Goal: Use online tool/utility: Use online tool/utility

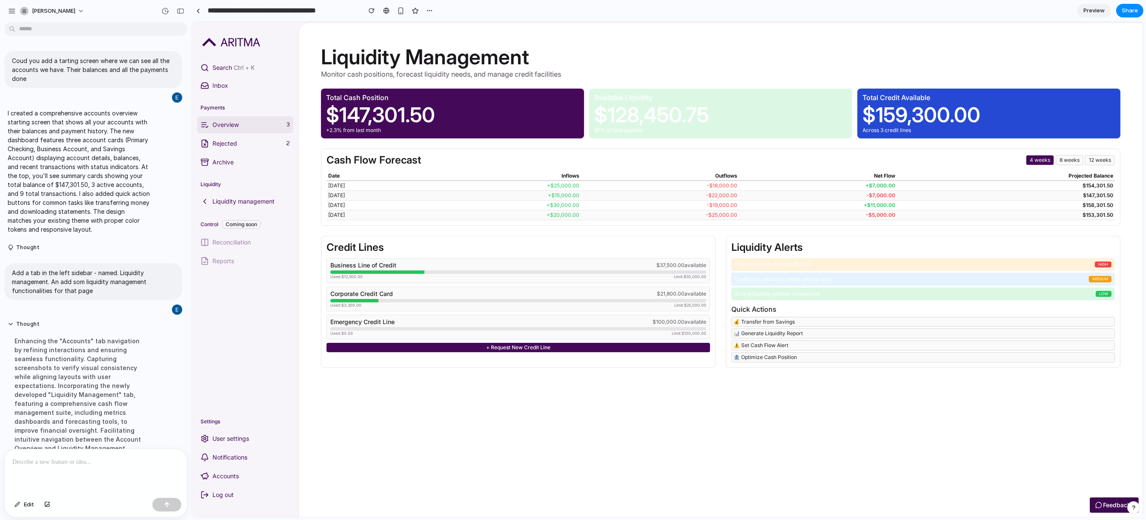
scroll to position [227, 0]
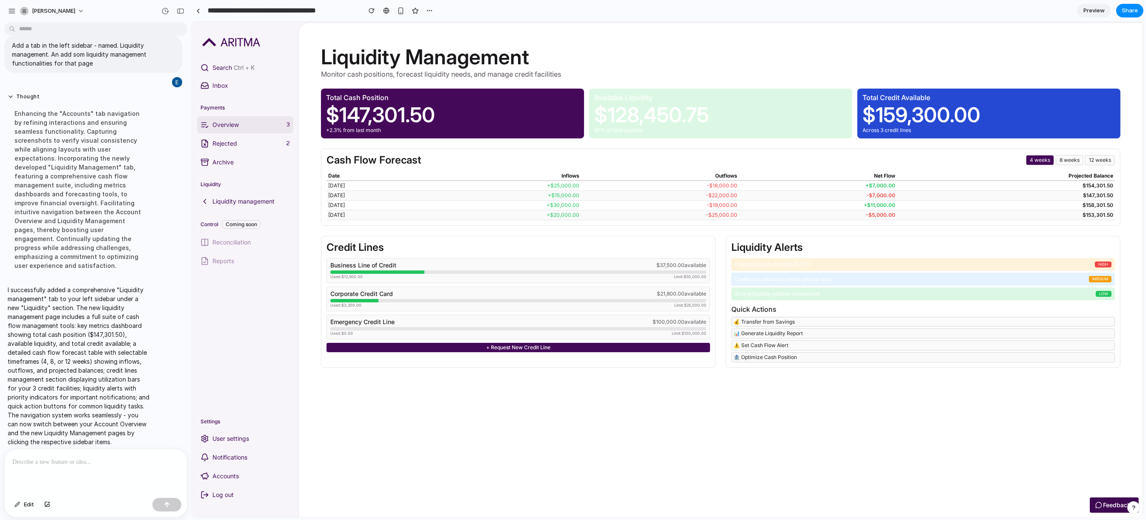
click at [247, 193] on link "Liquidity management" at bounding box center [245, 201] width 96 height 17
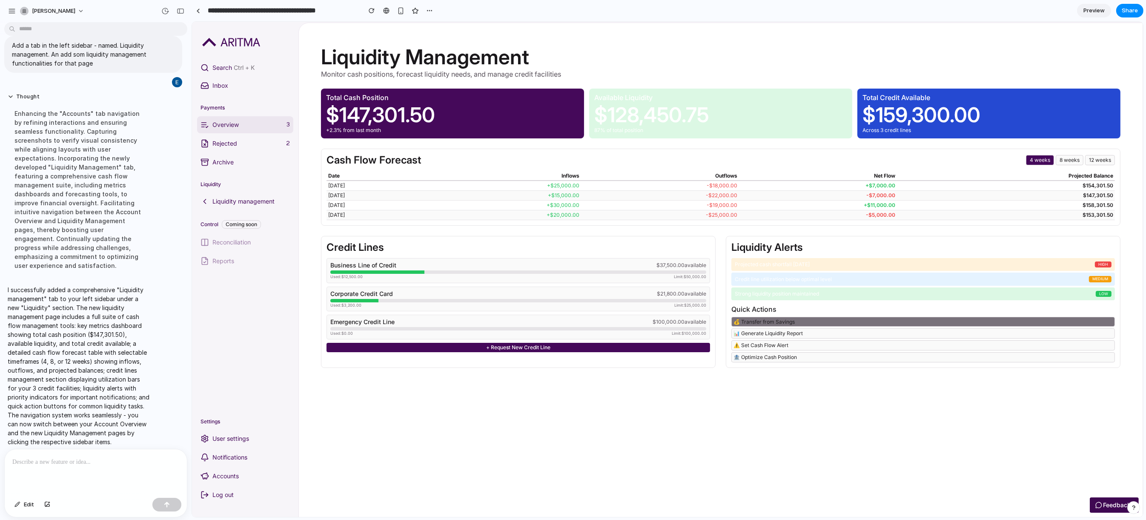
click at [853, 327] on button "💰 Transfer from Savings" at bounding box center [922, 322] width 383 height 10
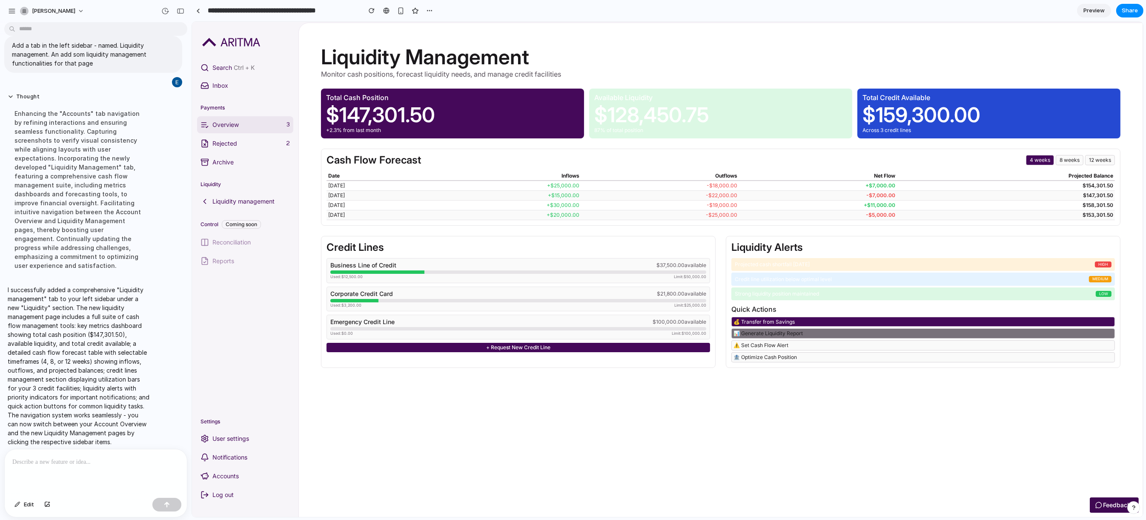
click at [803, 338] on button "📊 Generate Liquidity Report" at bounding box center [922, 333] width 383 height 10
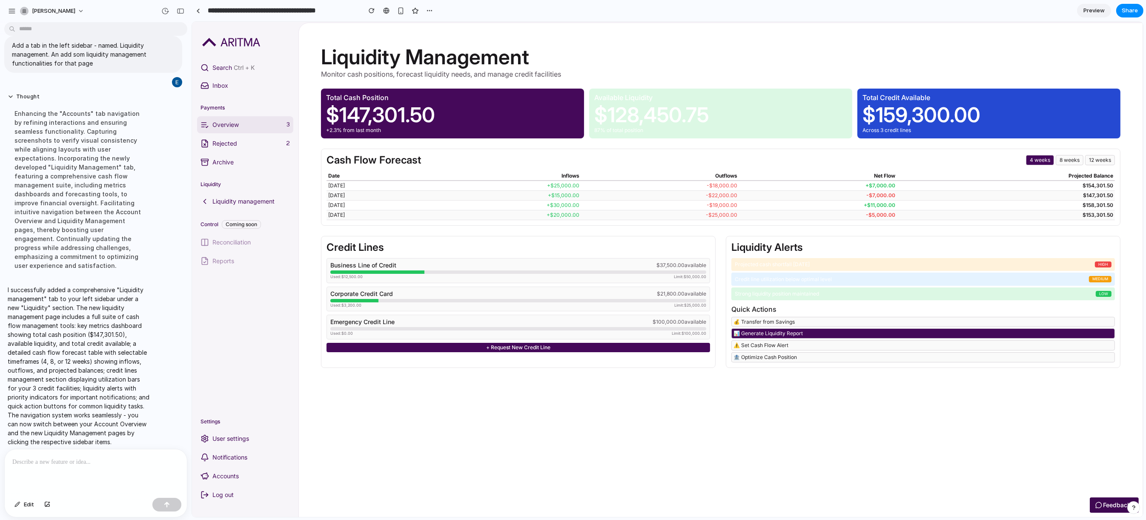
click at [807, 362] on div "💰 Transfer from Savings 📊 Generate Liquidity Report ⚠️ Set Cash Flow Alert 🏦 Op…" at bounding box center [922, 340] width 383 height 46
click at [195, 312] on nav "Payments Overview 3 Rejected 2 Archive Liquidity Liquidity management Control C…" at bounding box center [245, 258] width 106 height 314
click at [967, 267] on p "Projected cash shortfall in 3 weeks" at bounding box center [913, 264] width 358 height 6
click at [1122, 12] on button "Share" at bounding box center [1129, 11] width 27 height 14
click at [1099, 90] on div "button" at bounding box center [1096, 91] width 7 height 7
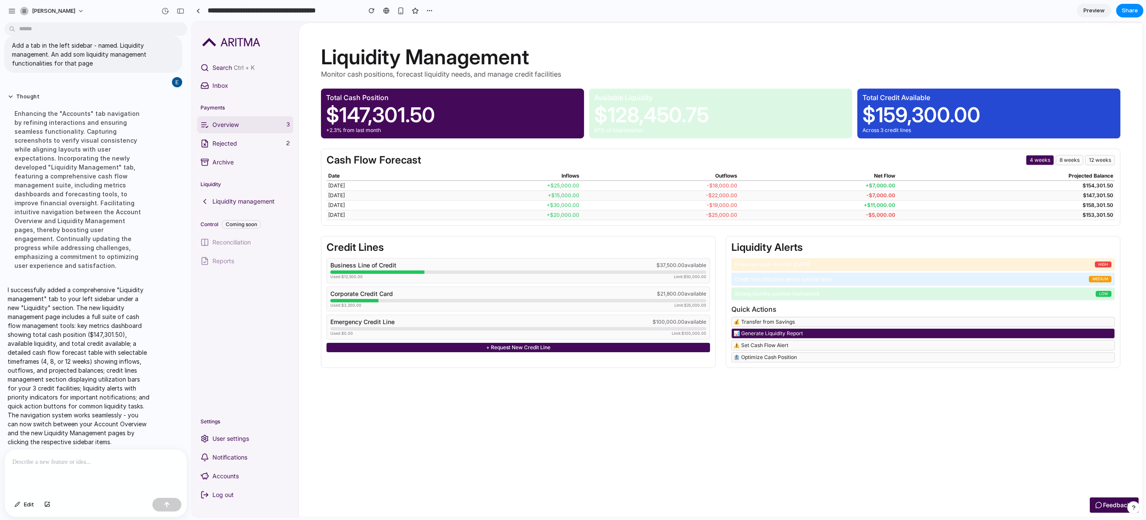
click at [467, 143] on div "Share ' Account Dashboard with Balances & Payments ' Eirik Steen Creator Anyone…" at bounding box center [573, 260] width 1146 height 520
click at [229, 145] on p "Rejected" at bounding box center [247, 143] width 70 height 9
click at [57, 464] on div at bounding box center [96, 471] width 182 height 45
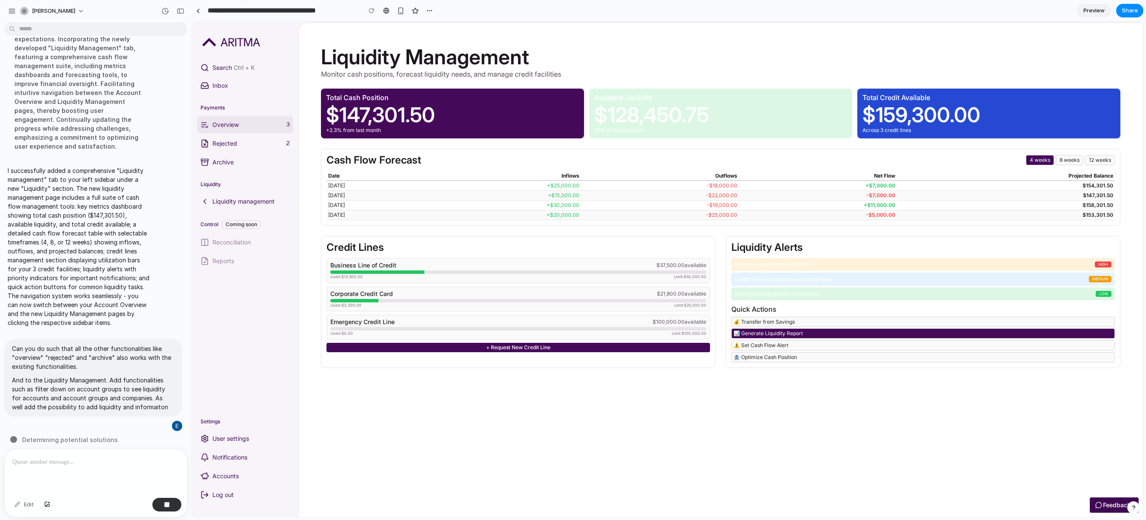
scroll to position [346, 0]
click at [239, 198] on p "Liquidity management" at bounding box center [250, 201] width 77 height 9
click at [239, 200] on p "Liquidity management" at bounding box center [250, 201] width 77 height 9
click at [226, 203] on p "Liquidity management" at bounding box center [250, 201] width 77 height 9
click at [523, 283] on div "Business Line of Credit $37,500.00 available Used: $12,500.00 Limit: $50,000.00" at bounding box center [517, 270] width 383 height 25
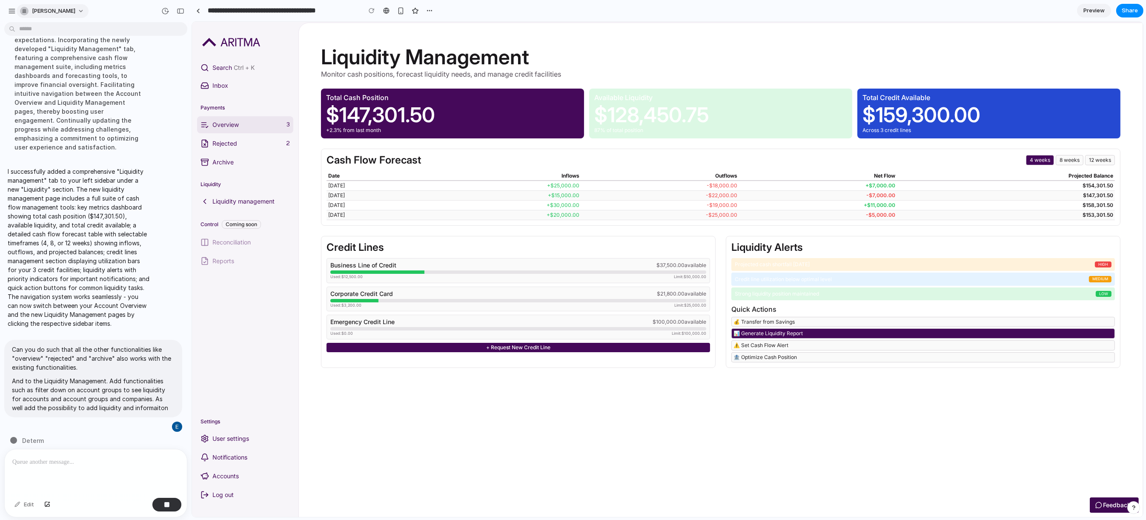
click at [46, 11] on span "eirik-steen" at bounding box center [53, 11] width 43 height 9
click at [46, 11] on div "Settings Invite members Change theme Sign out" at bounding box center [573, 260] width 1146 height 520
click at [5, 13] on div "eirik-steen" at bounding box center [96, 10] width 192 height 20
click at [16, 13] on button "button" at bounding box center [12, 11] width 13 height 13
click at [976, 54] on h1 "Liquidity Management" at bounding box center [719, 56] width 799 height 23
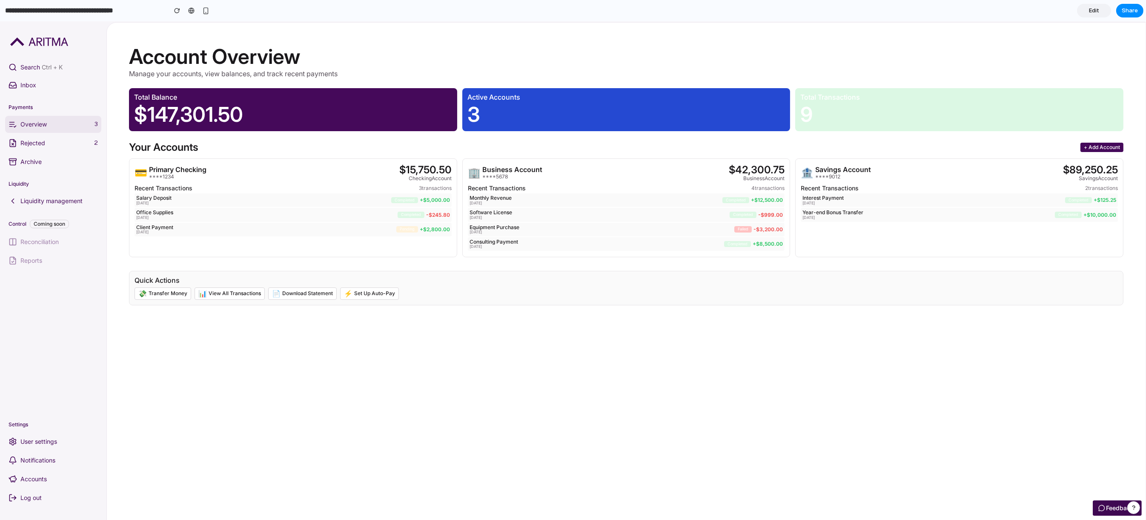
click at [56, 202] on p "Liquidity management" at bounding box center [58, 201] width 77 height 9
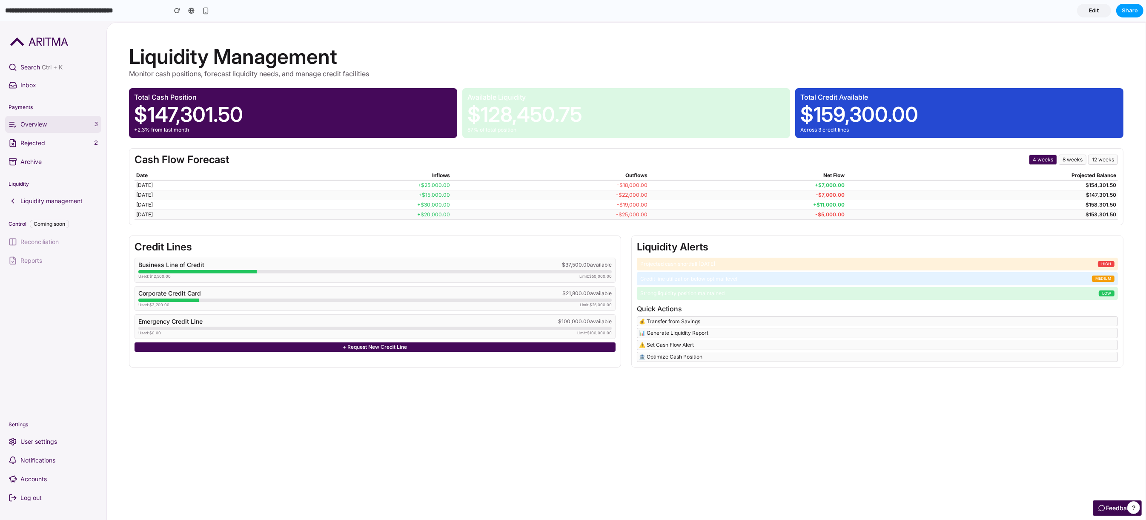
click at [1133, 10] on span "Share" at bounding box center [1130, 10] width 16 height 9
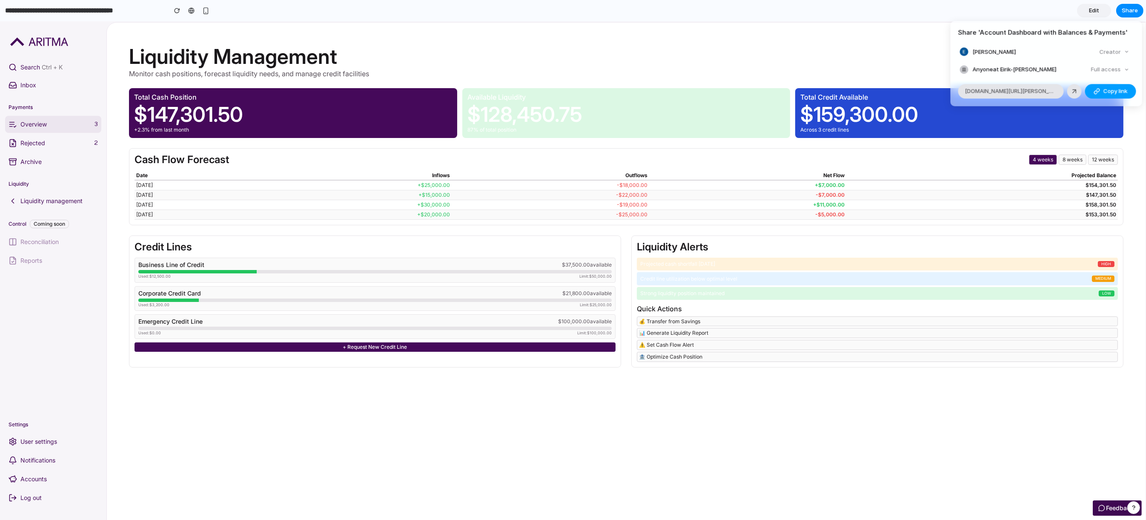
click at [1107, 86] on button "Copy link" at bounding box center [1110, 91] width 51 height 14
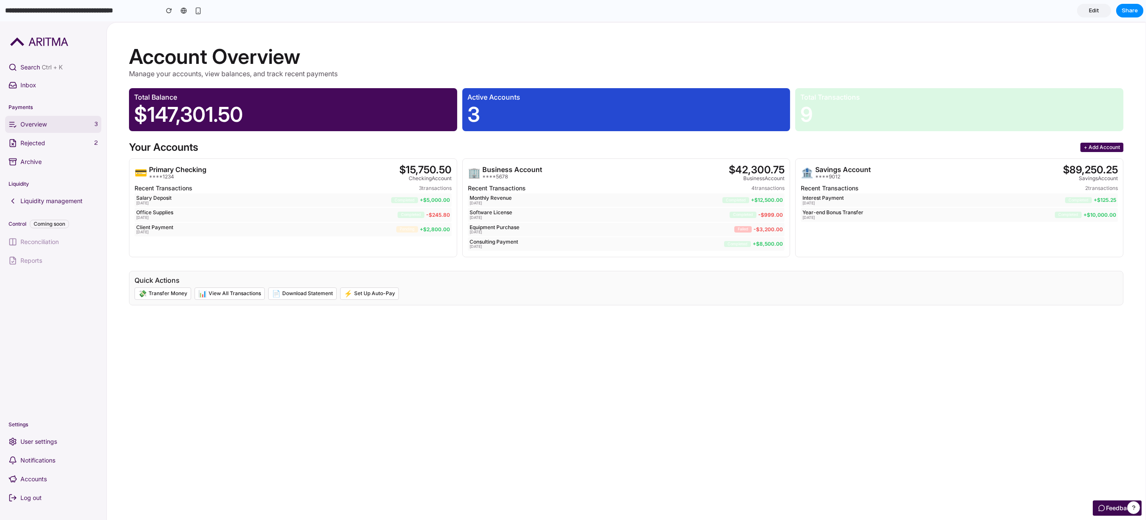
click at [41, 195] on link "Liquidity management" at bounding box center [53, 200] width 96 height 17
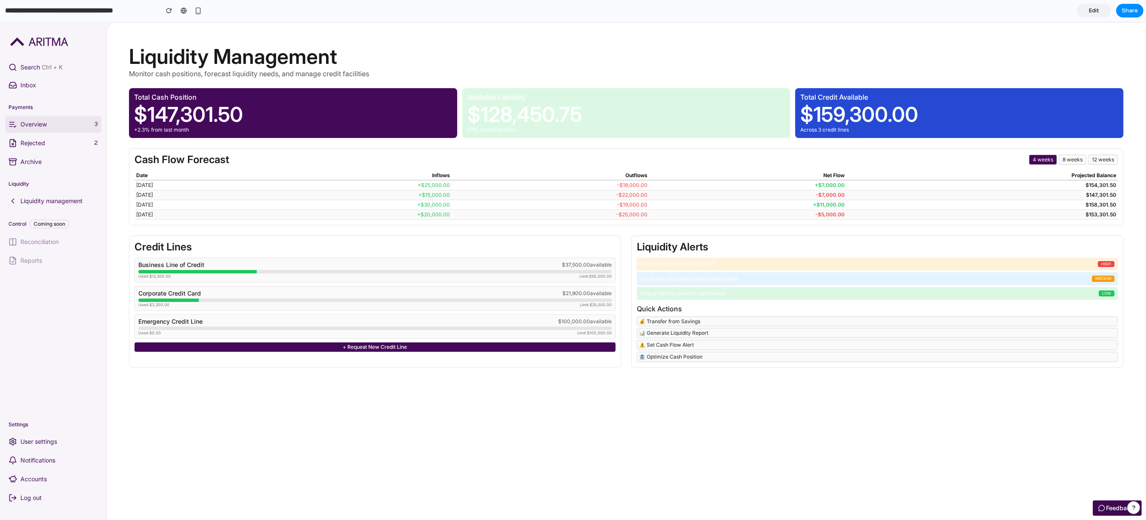
drag, startPoint x: 27, startPoint y: 132, endPoint x: -4, endPoint y: 135, distance: 30.8
click at [0, 135] on html "Search Ctrl + K Inbox Payments Overview 3 Rejected 2 Archive Liquidity Liquidit…" at bounding box center [573, 270] width 1146 height 498
click at [17, 143] on icon at bounding box center [13, 143] width 9 height 9
click at [28, 144] on p "Rejected" at bounding box center [55, 143] width 70 height 9
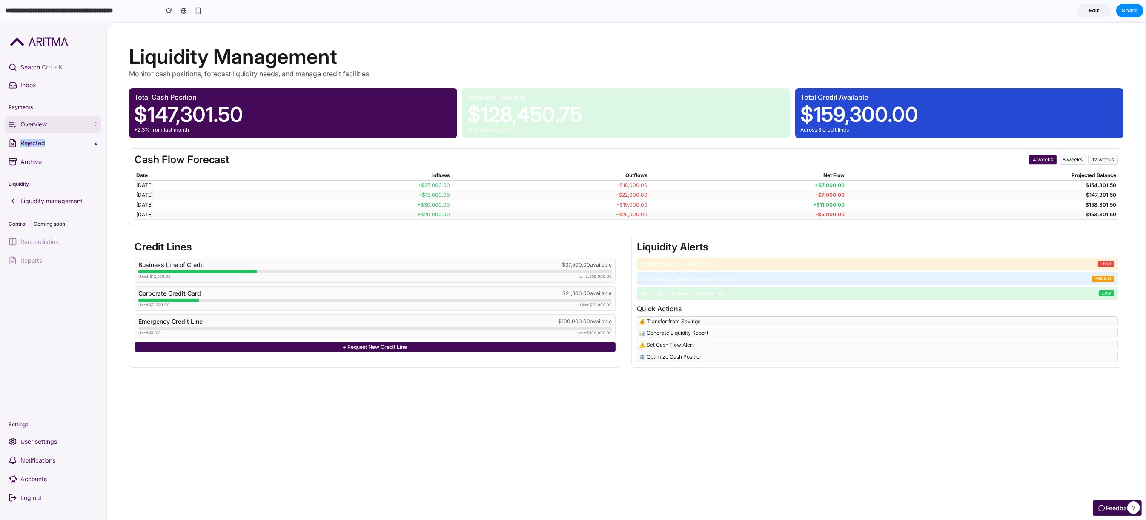
drag, startPoint x: 27, startPoint y: 75, endPoint x: 17, endPoint y: 90, distance: 17.7
click at [17, 90] on button "Inbox" at bounding box center [53, 85] width 96 height 17
click at [29, 88] on p "Inbox" at bounding box center [58, 85] width 77 height 9
click at [59, 54] on aside "Search Ctrl + K Inbox Payments Overview 3 Rejected 2 Archive Liquidity Liquidit…" at bounding box center [53, 270] width 106 height 498
click at [43, 146] on p "Rejected" at bounding box center [55, 143] width 70 height 9
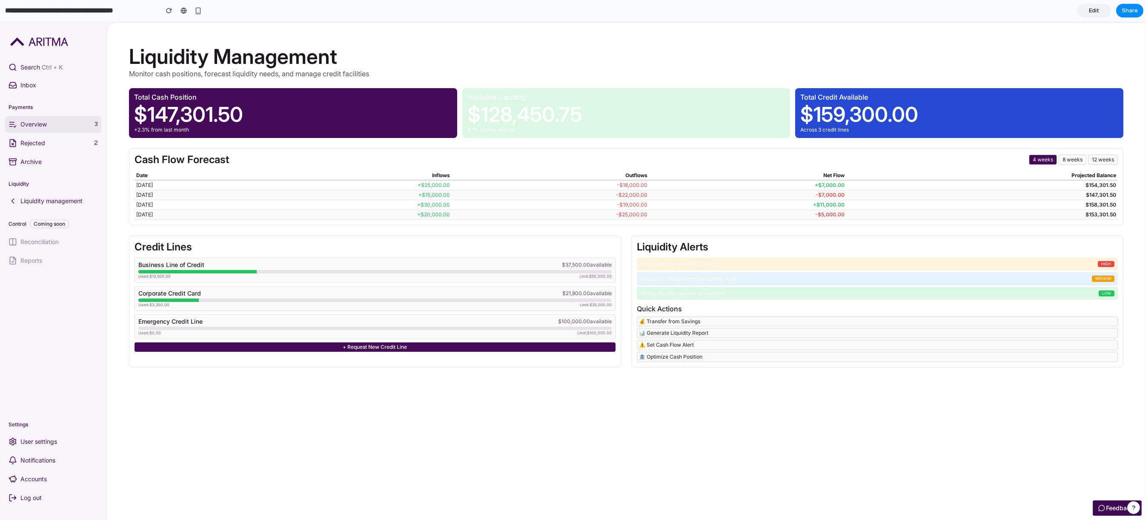
click at [69, 132] on link "Overview 3" at bounding box center [53, 124] width 96 height 17
click at [32, 165] on p "Archive" at bounding box center [58, 161] width 77 height 9
click at [52, 194] on link "Liquidity management" at bounding box center [53, 200] width 96 height 17
click at [43, 67] on span "Ctrl + K" at bounding box center [52, 66] width 21 height 7
click at [427, 126] on p "$147,301.50" at bounding box center [293, 114] width 318 height 23
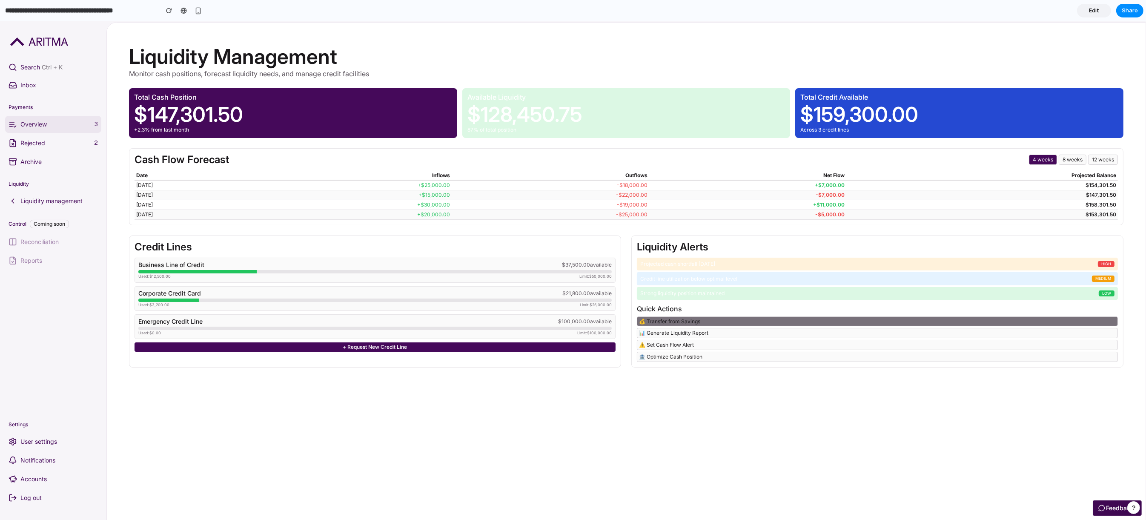
click at [684, 362] on div "Quick Actions 💰 Transfer from Savings 📊 Generate Liquidity Report ⚠️ Set Cash F…" at bounding box center [877, 333] width 481 height 57
click at [682, 326] on button "💰 Transfer from Savings" at bounding box center [877, 321] width 481 height 10
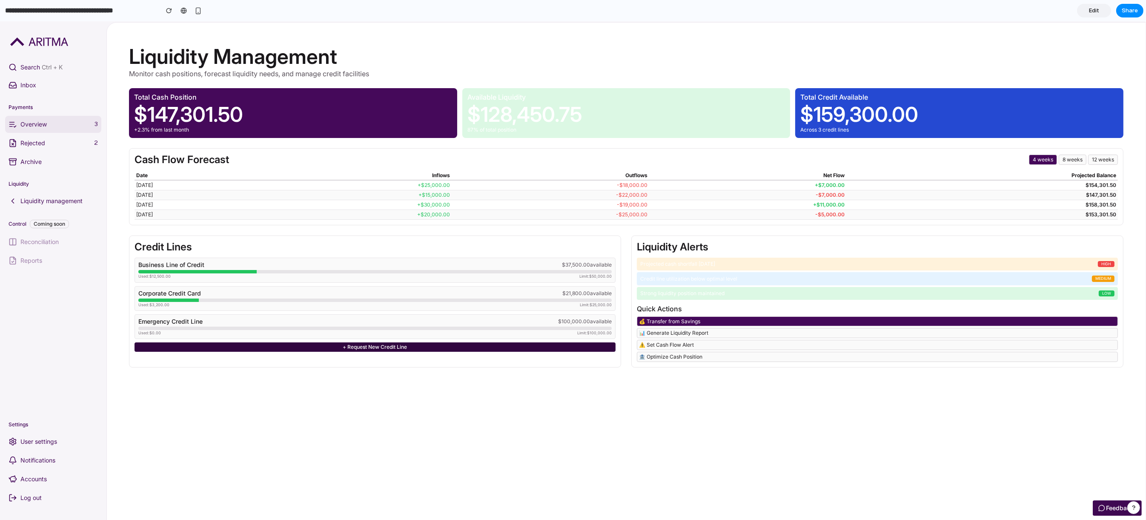
click at [426, 352] on button "+ Request New Credit Line" at bounding box center [374, 346] width 481 height 9
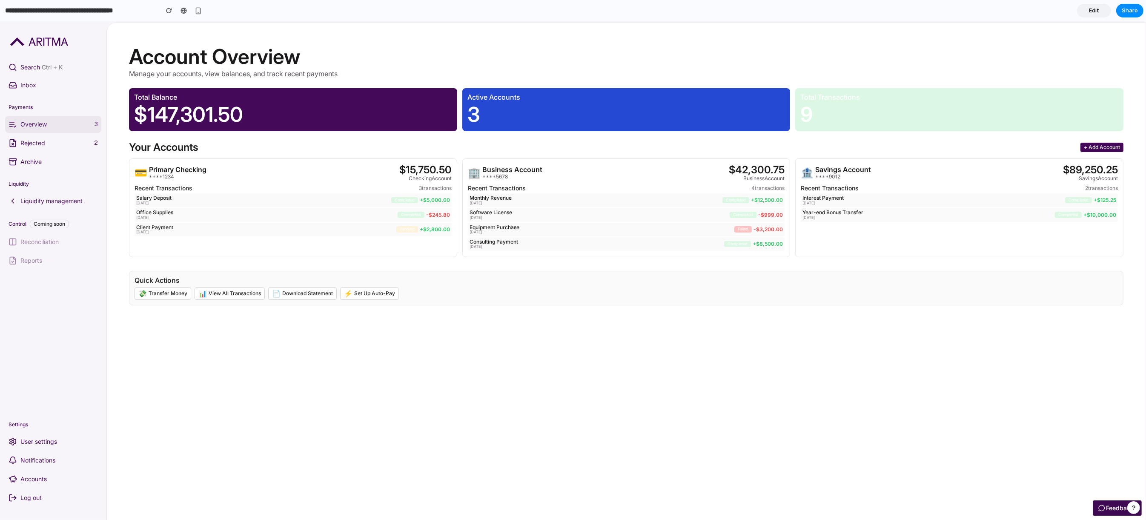
click at [54, 195] on link "Liquidity management" at bounding box center [53, 200] width 96 height 17
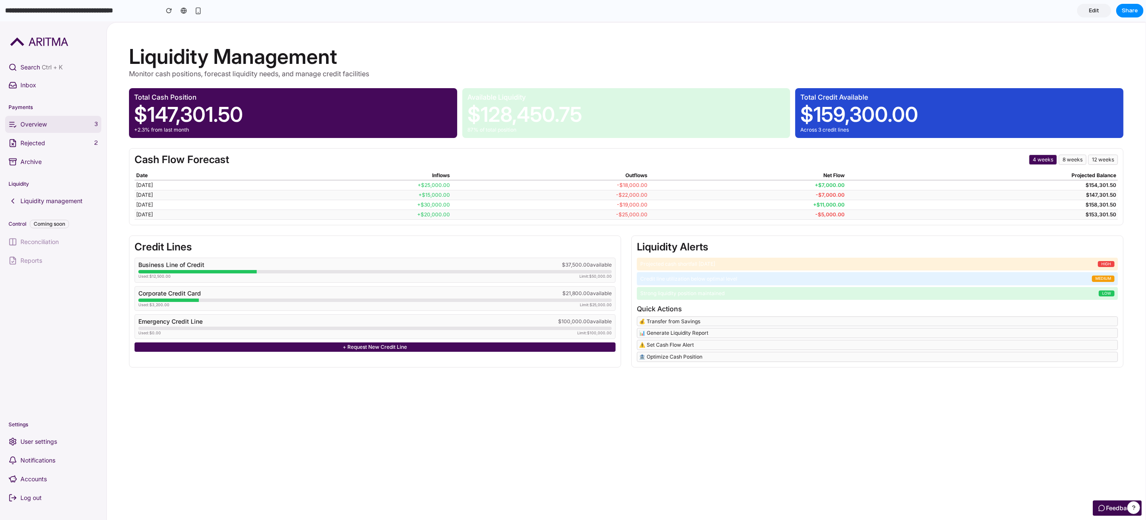
click at [41, 123] on p "Overview" at bounding box center [55, 124] width 71 height 9
click at [43, 153] on link "Archive" at bounding box center [53, 161] width 96 height 17
click at [26, 125] on p "Overview" at bounding box center [55, 124] width 71 height 9
click at [33, 147] on link "Rejected 2" at bounding box center [53, 142] width 96 height 17
click at [51, 71] on p "Search Ctrl + K" at bounding box center [58, 67] width 77 height 9
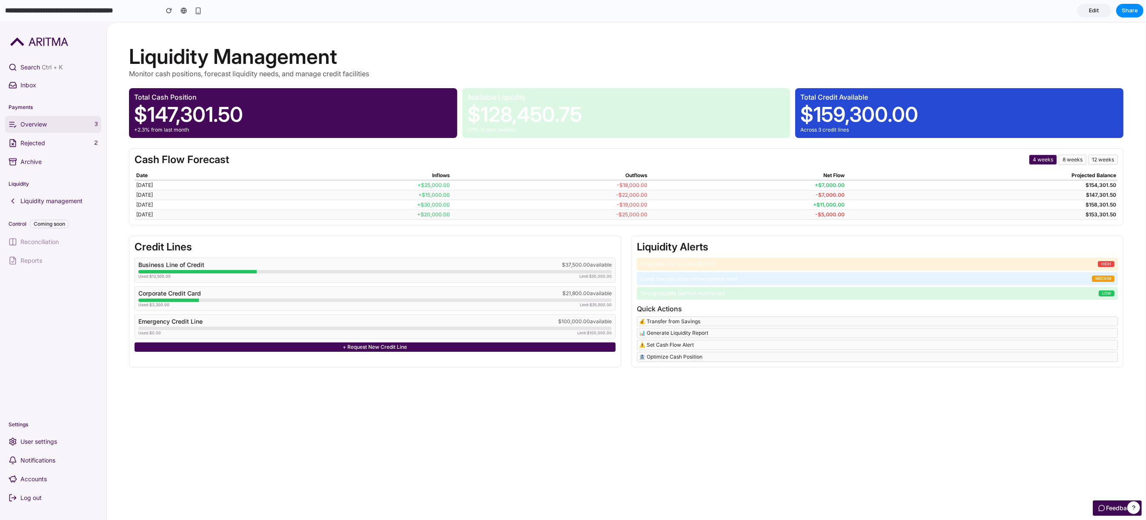
click at [37, 88] on p "Inbox" at bounding box center [58, 85] width 77 height 9
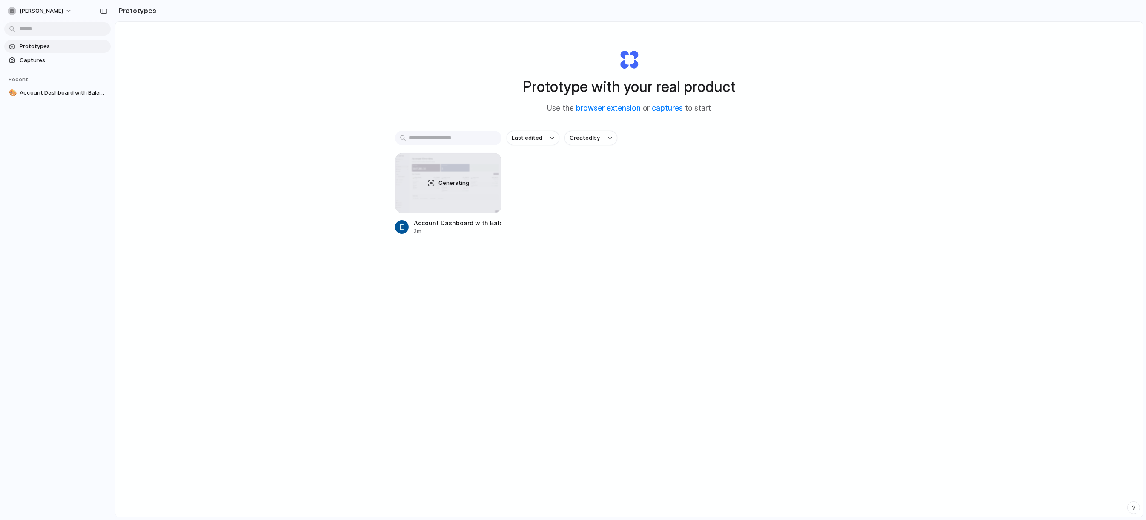
click at [143, 126] on div "Prototype with your real product Use the browser extension or captures to start…" at bounding box center [628, 292] width 1027 height 540
click at [41, 5] on button "[PERSON_NAME]" at bounding box center [40, 11] width 72 height 14
click at [41, 71] on span "Sign out" at bounding box center [31, 71] width 23 height 9
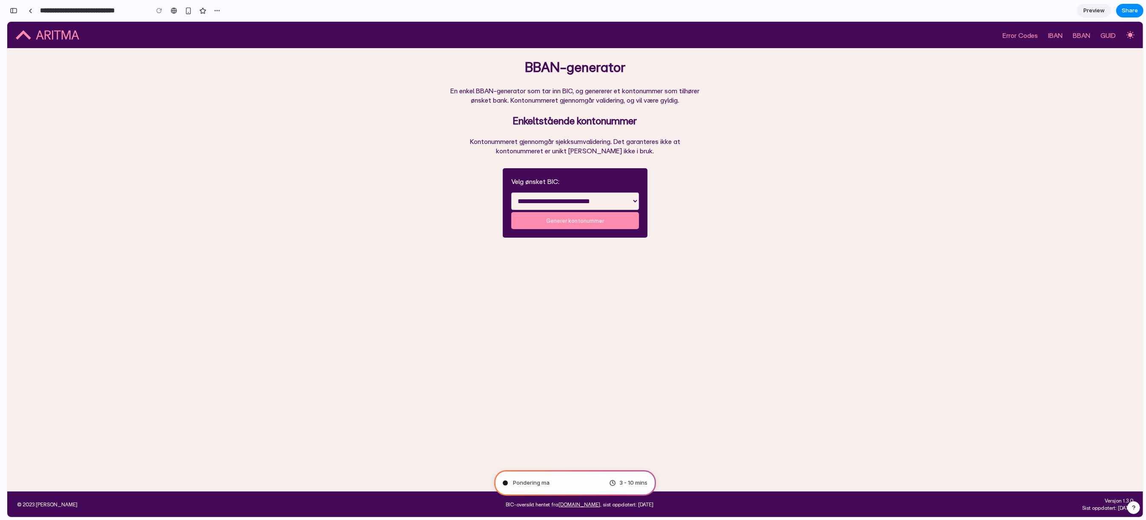
click at [547, 448] on main "**********" at bounding box center [575, 269] width 1136 height 443
type input "**********"
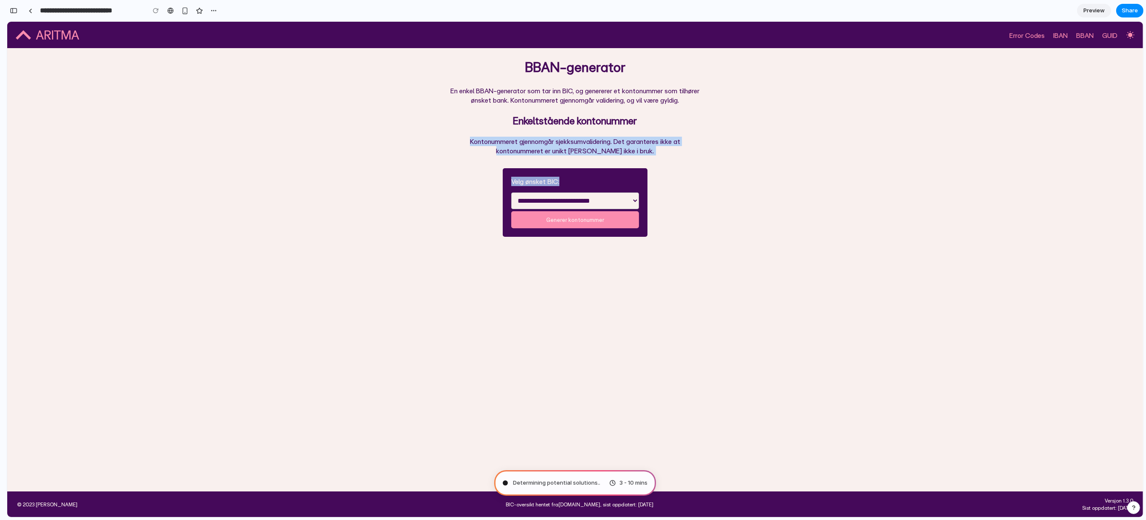
drag, startPoint x: 727, startPoint y: 114, endPoint x: 859, endPoint y: 184, distance: 150.0
click at [859, 184] on div "**********" at bounding box center [575, 174] width 1136 height 123
click at [784, 414] on main "**********" at bounding box center [575, 269] width 1136 height 443
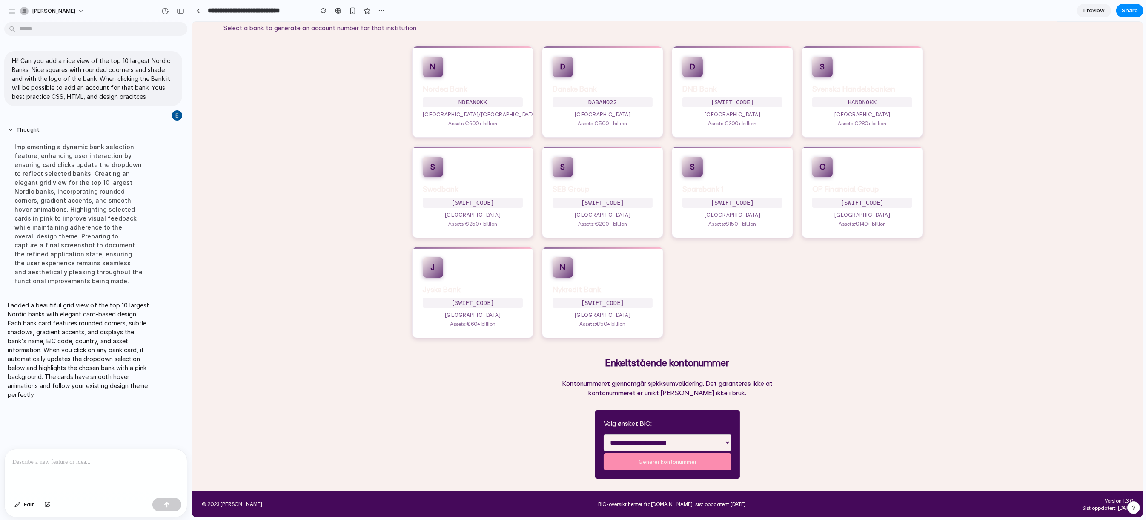
scroll to position [0, 0]
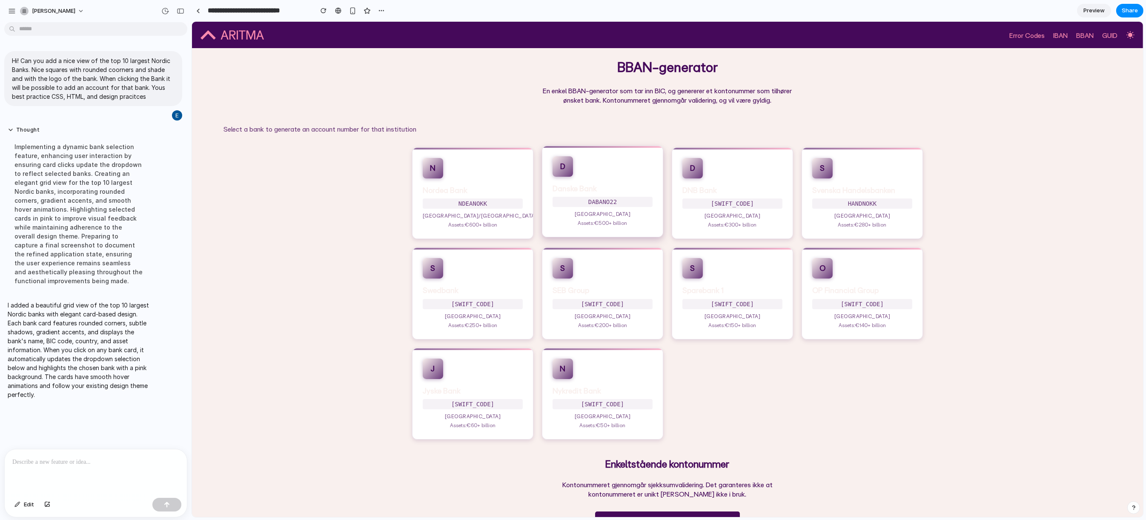
click at [600, 210] on p "[GEOGRAPHIC_DATA]" at bounding box center [602, 213] width 100 height 7
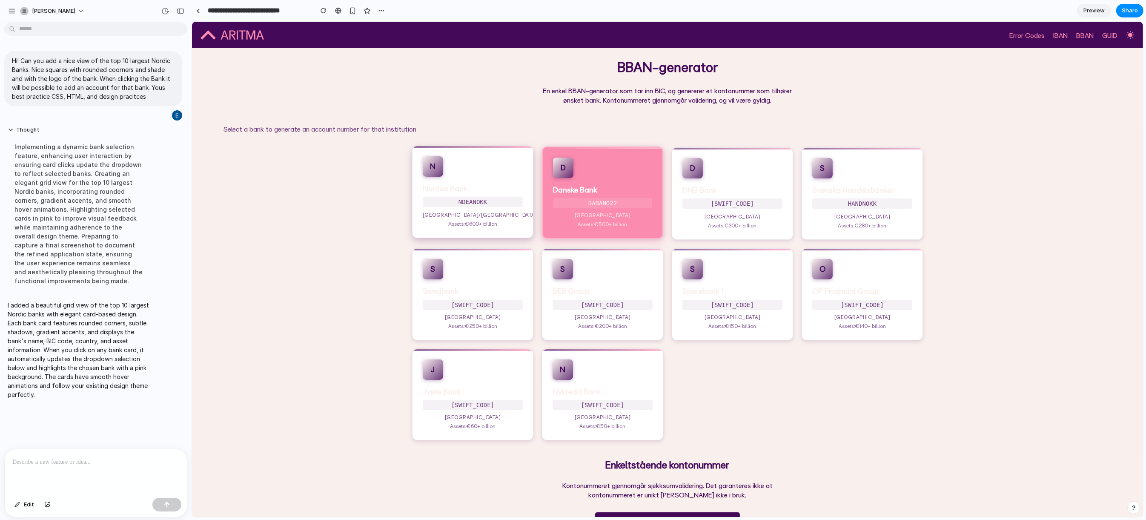
click at [487, 187] on h3 "Nordea Bank" at bounding box center [472, 188] width 100 height 10
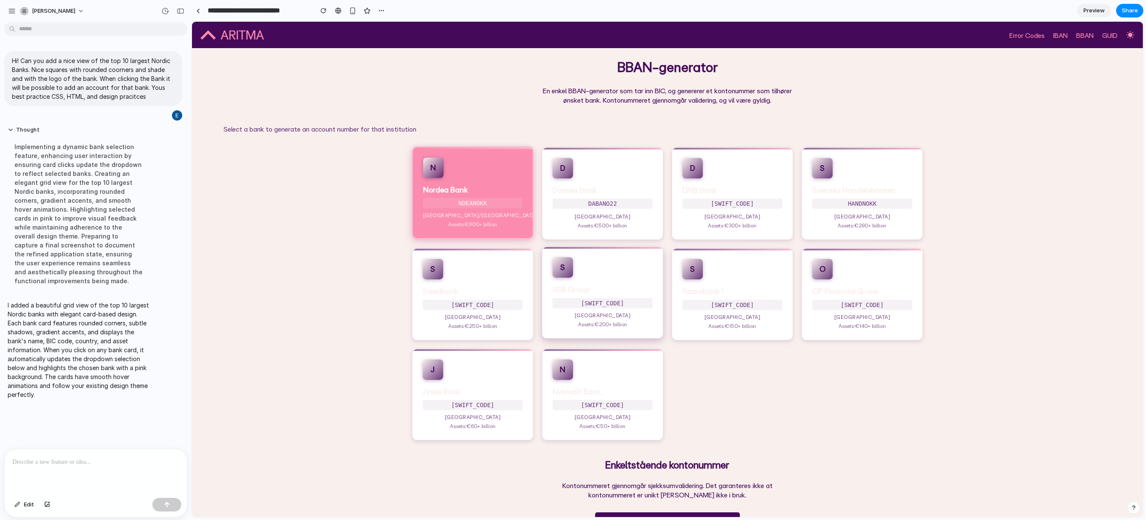
click at [559, 293] on h3 "SEB Group" at bounding box center [602, 289] width 100 height 10
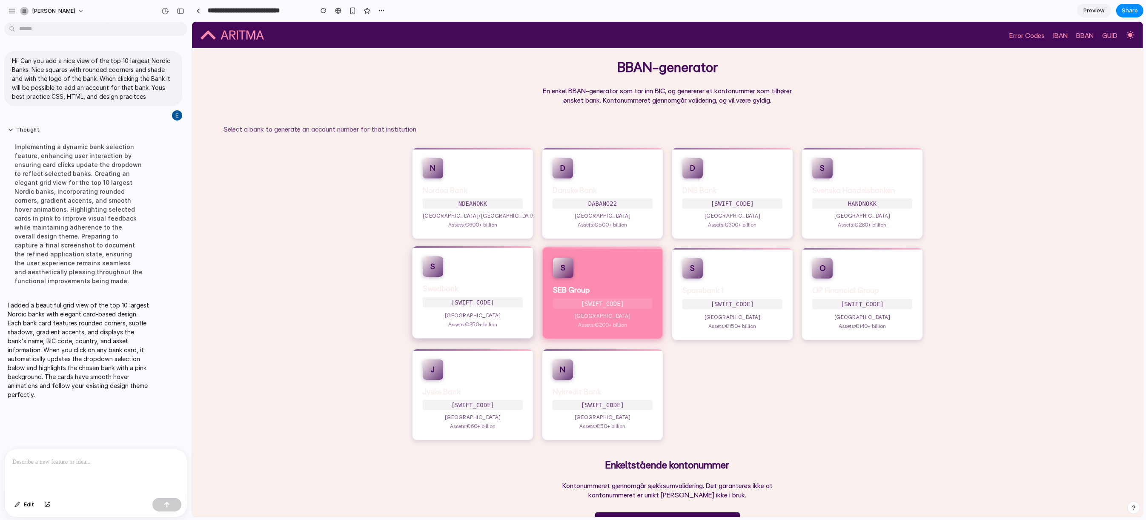
click at [449, 293] on h3 "Swedbank" at bounding box center [472, 288] width 100 height 10
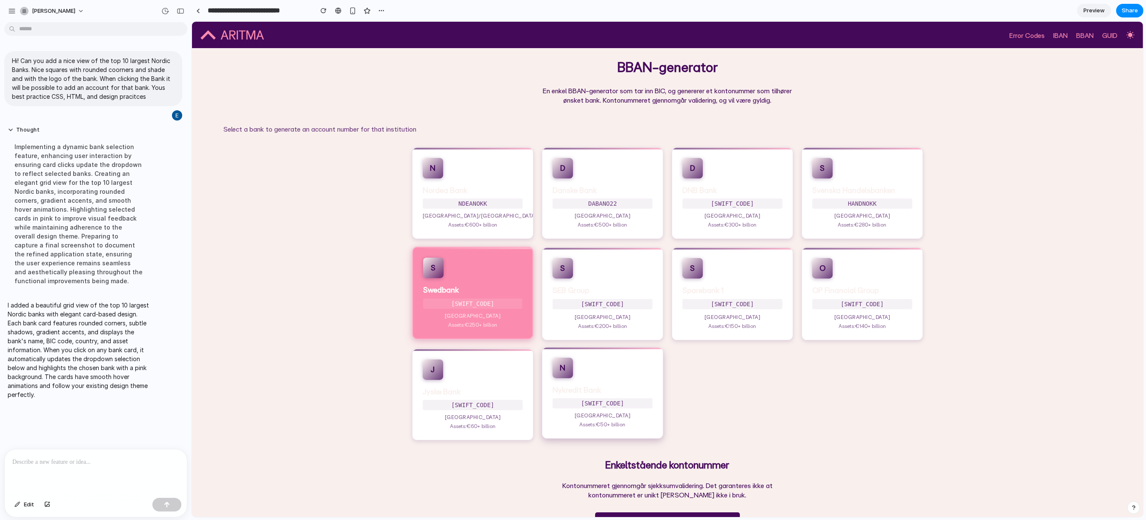
click at [553, 401] on p "[SWIFT_CODE]" at bounding box center [602, 403] width 100 height 10
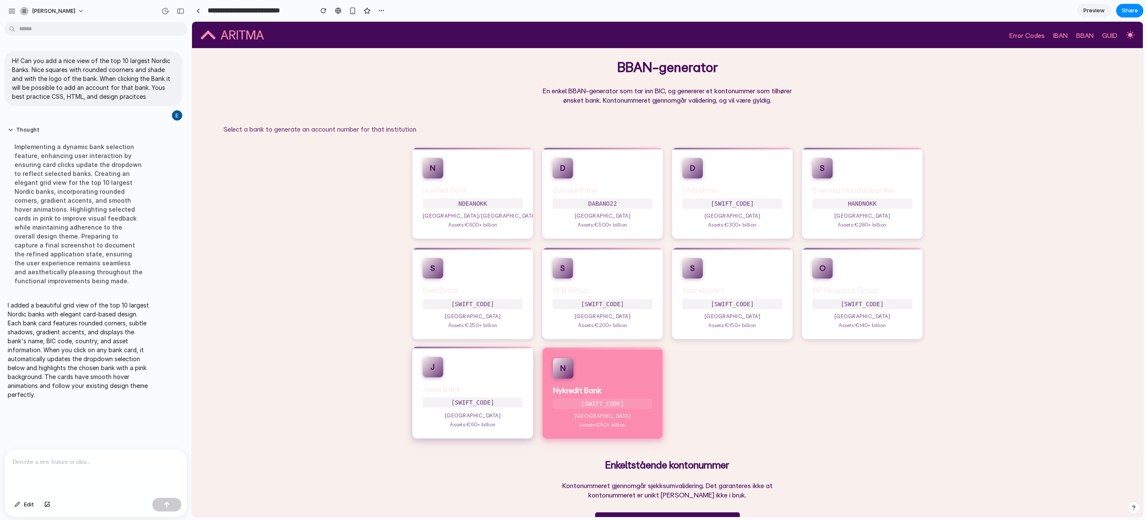
click at [468, 390] on h3 "Jyske Bank" at bounding box center [472, 389] width 100 height 10
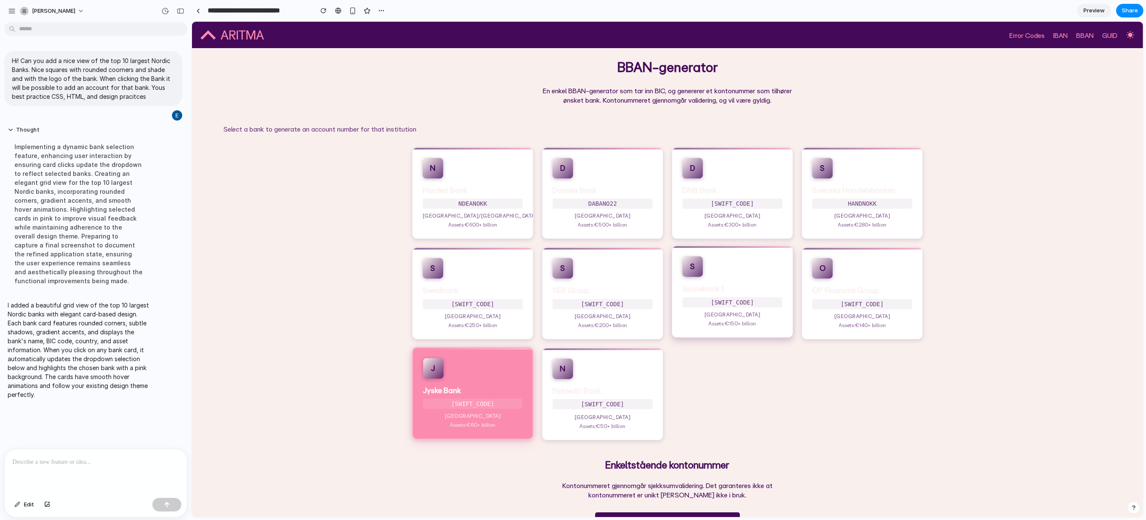
click at [671, 304] on div "S Sparebank 1 [SWIFT_CODE] Norway Assets: €150+ billion" at bounding box center [731, 292] width 121 height 92
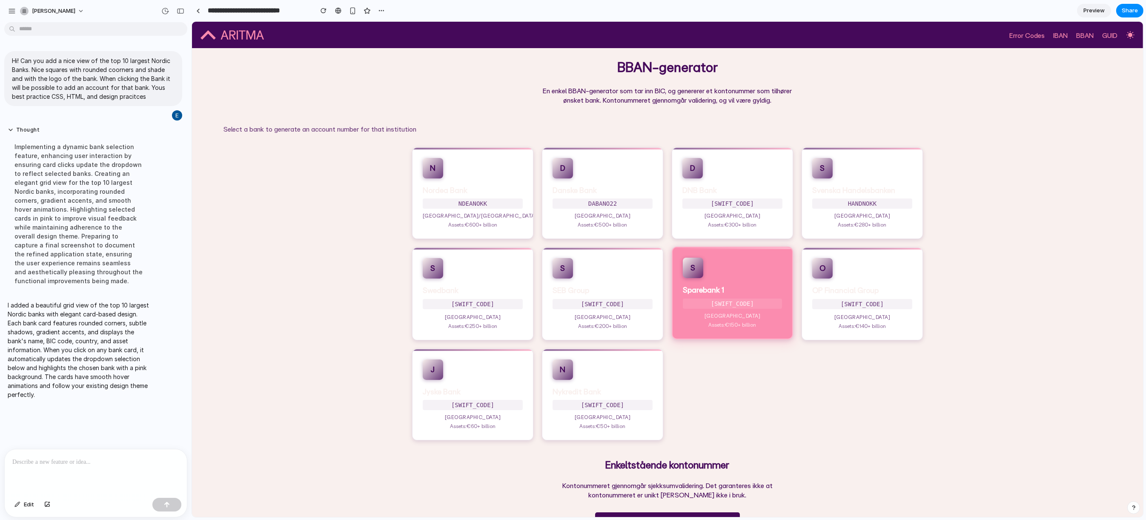
click at [764, 284] on div "S Sparebank 1 [SWIFT_CODE] Norway Assets: €150+ billion" at bounding box center [731, 292] width 121 height 92
click at [602, 197] on p "DABANO22" at bounding box center [602, 202] width 100 height 10
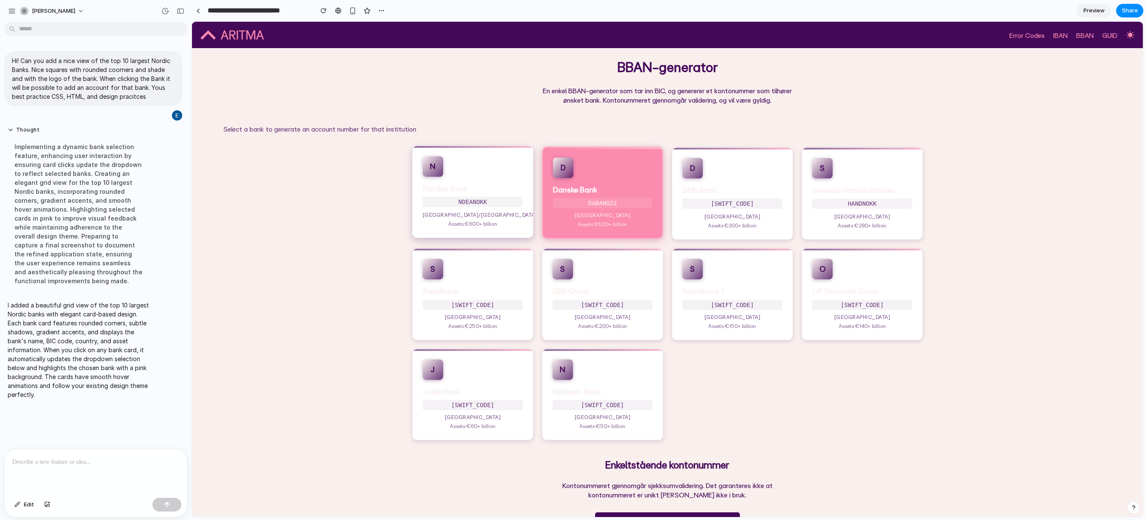
click at [462, 201] on p "NDEANOKK" at bounding box center [472, 202] width 100 height 10
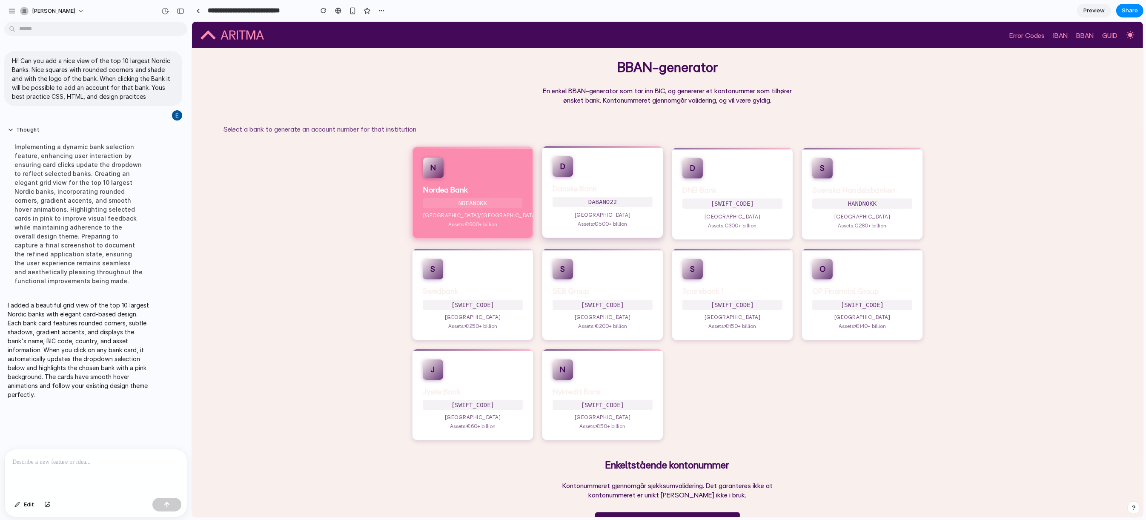
click at [593, 226] on p "Assets: €500+ billion" at bounding box center [602, 223] width 100 height 7
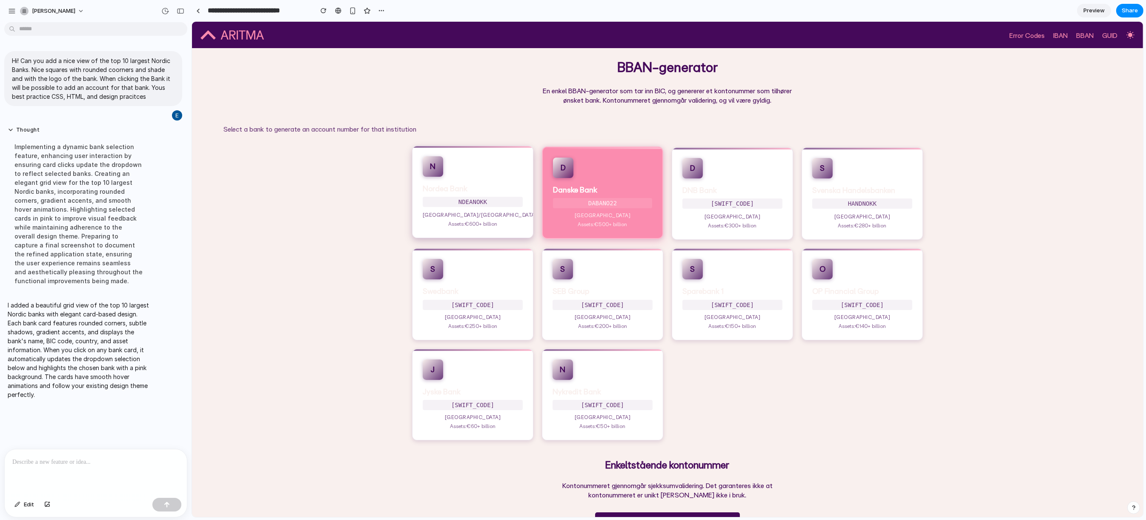
click at [481, 200] on p "NDEANOKK" at bounding box center [472, 202] width 100 height 10
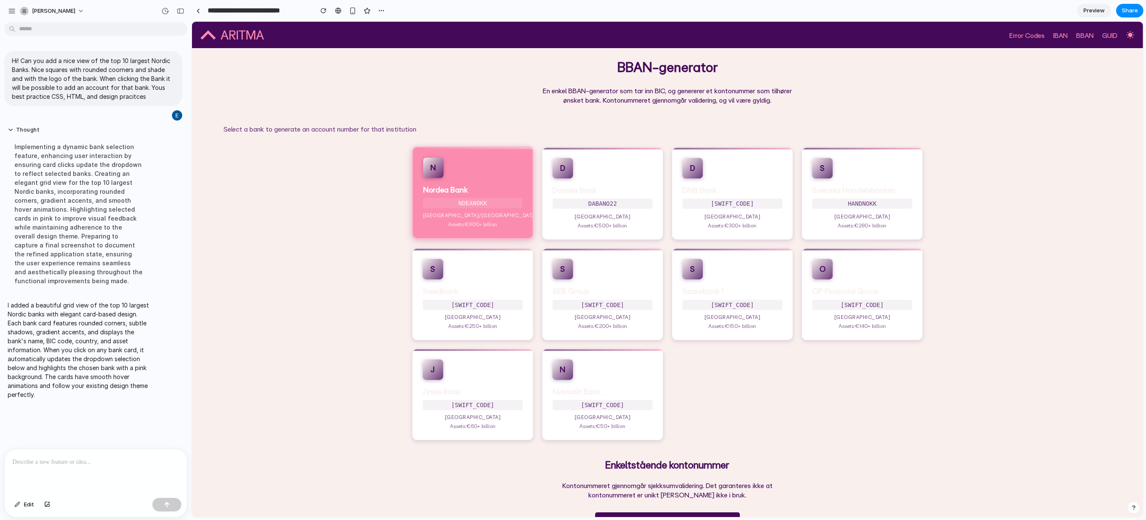
click at [481, 200] on p "NDEANOKK" at bounding box center [472, 203] width 99 height 10
click at [592, 229] on div "D Danske Bank DABANO22 Denmark Assets: €500+ billion" at bounding box center [601, 192] width 121 height 92
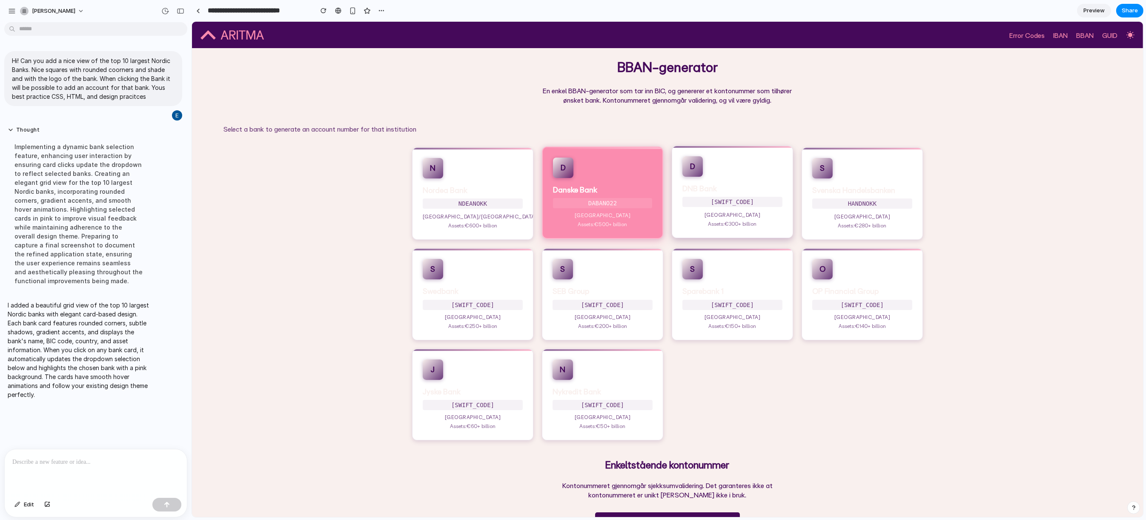
click at [712, 215] on p "[GEOGRAPHIC_DATA]" at bounding box center [732, 214] width 100 height 7
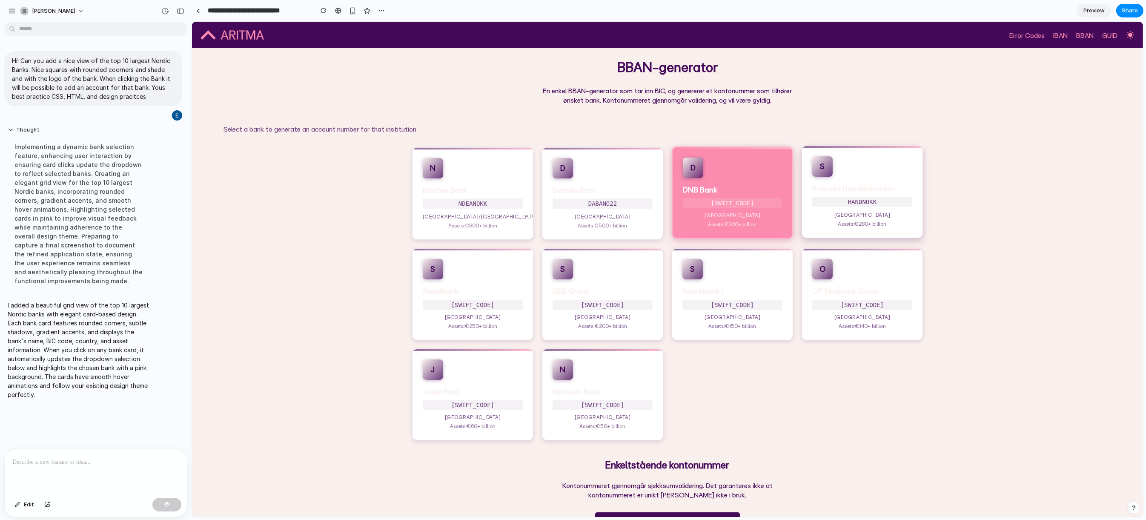
click at [852, 204] on p "HANDNOKK" at bounding box center [862, 202] width 100 height 10
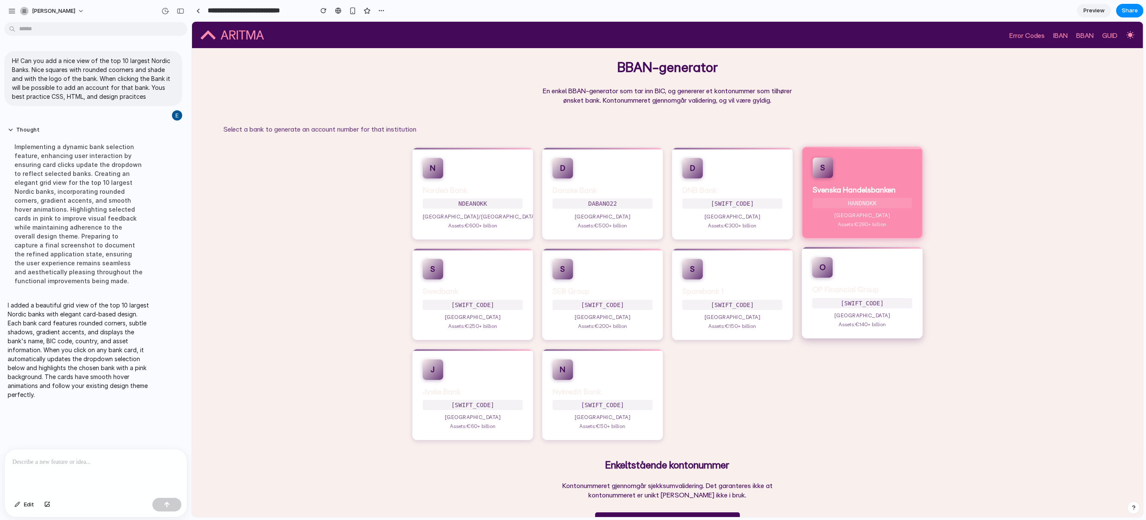
click at [843, 268] on div "O OP Financial Group OKOYFIHH Finland Assets: €140+ billion" at bounding box center [861, 292] width 121 height 92
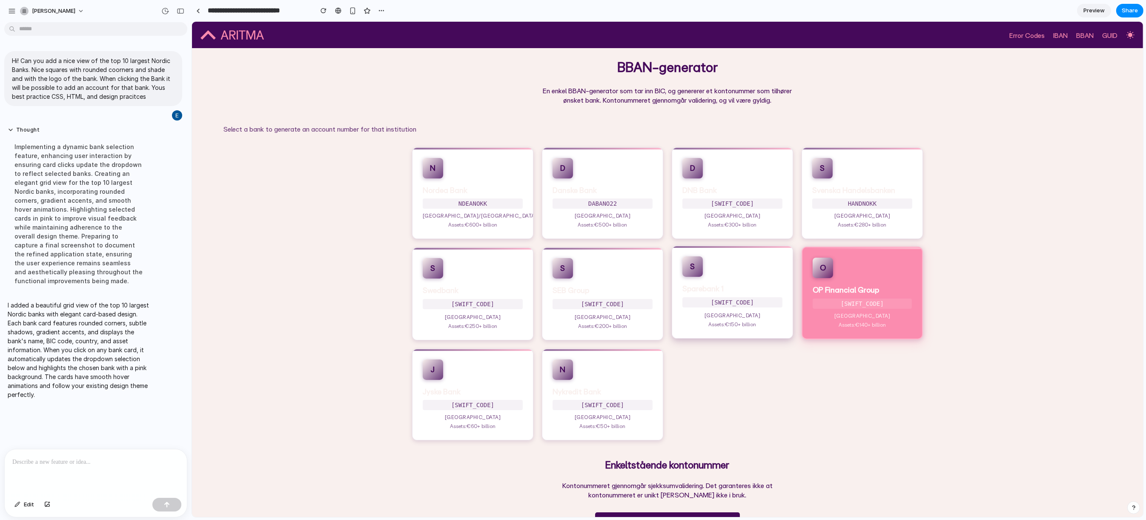
click at [720, 283] on div "S Sparebank 1 [SWIFT_CODE] Norway Assets: €150+ billion" at bounding box center [731, 292] width 121 height 92
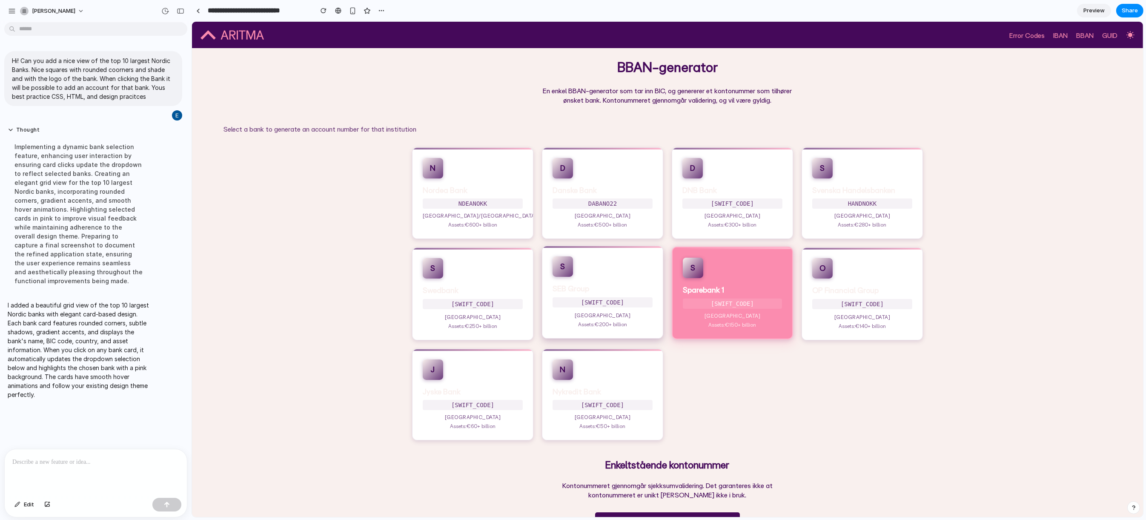
click at [643, 285] on div "S SEB Group ESSESESS Sweden Assets: €200+ billion" at bounding box center [601, 292] width 121 height 92
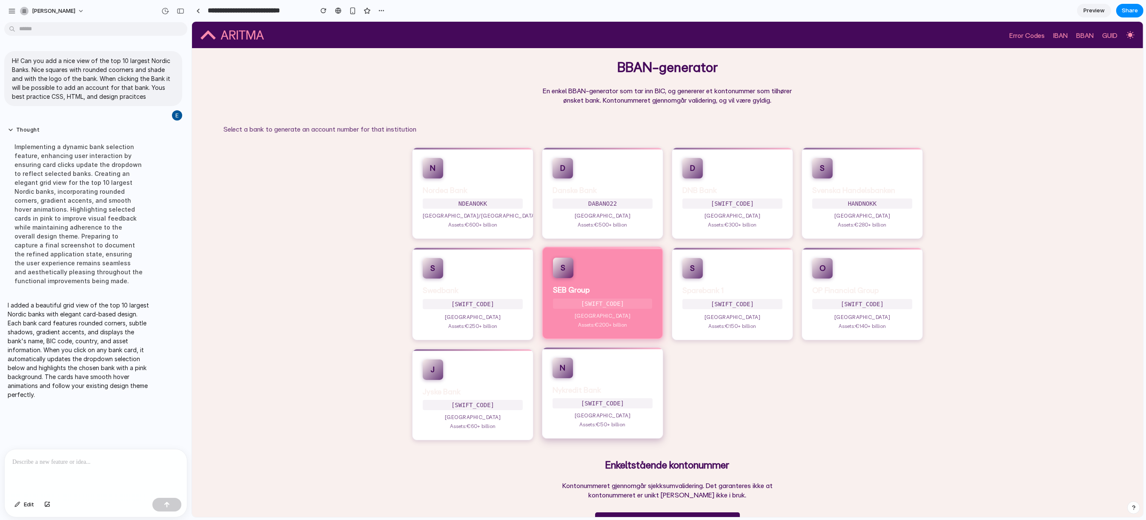
click at [592, 392] on h3 "Nykredit Bank" at bounding box center [602, 390] width 100 height 10
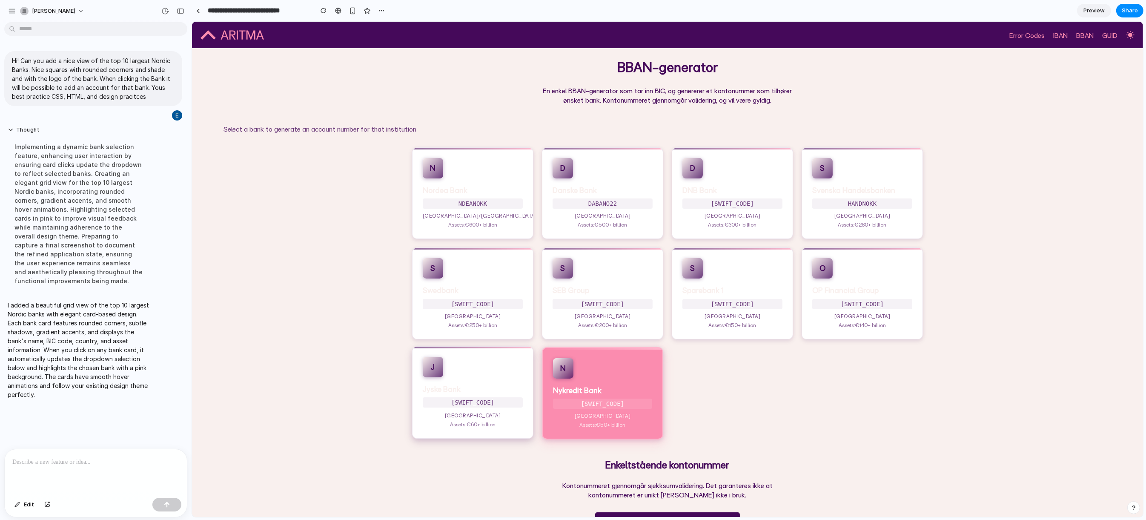
click at [492, 395] on div "J Jyske Bank JYBADKKK Denmark Assets: €60+ billion" at bounding box center [472, 392] width 121 height 92
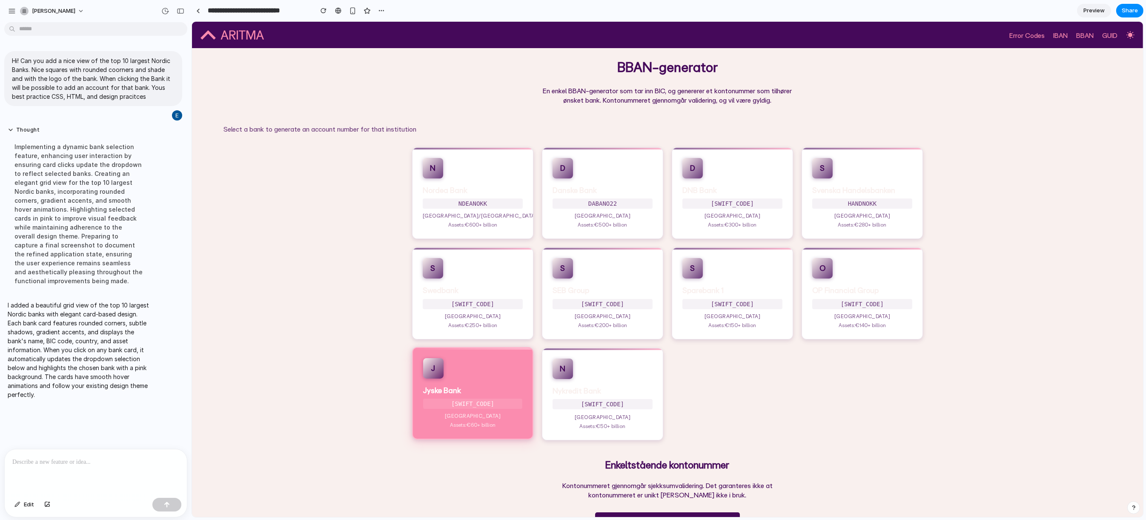
click at [478, 254] on div "S Swedbank SWEDSESS Sweden Assets: €250+ billion" at bounding box center [472, 293] width 121 height 92
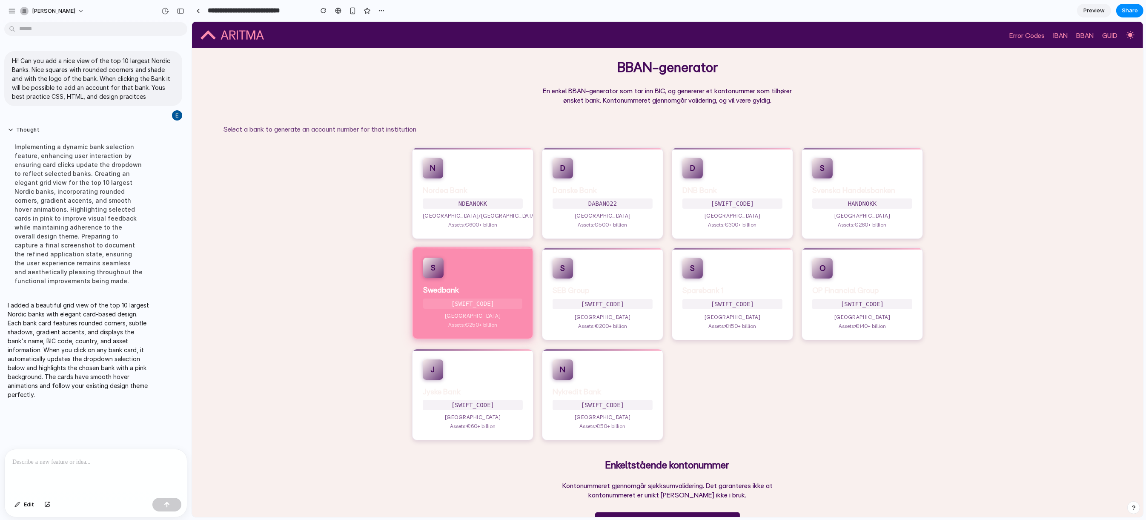
scroll to position [103, 0]
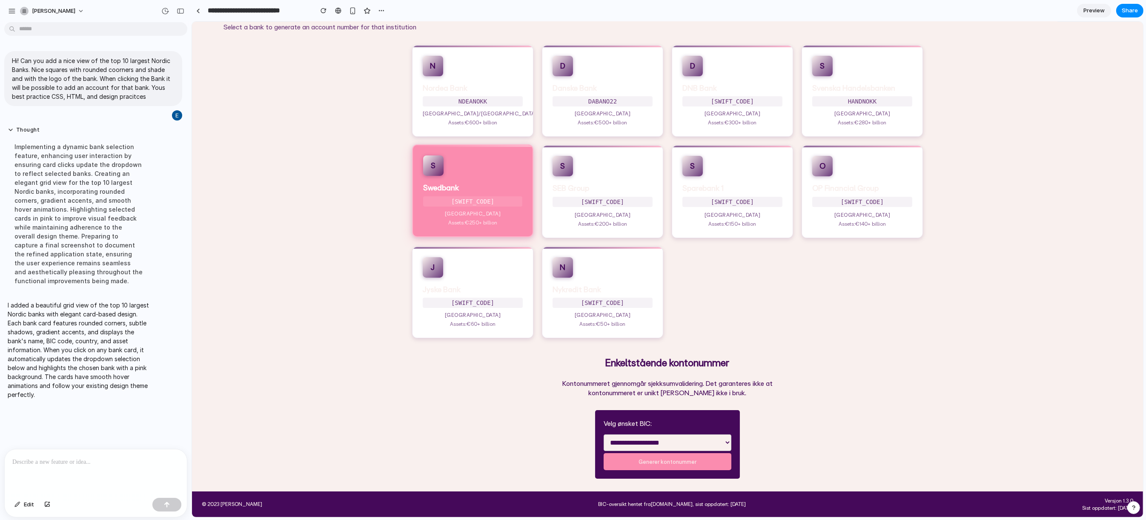
click at [700, 431] on form "**********" at bounding box center [667, 444] width 145 height 69
click at [696, 436] on select "**********" at bounding box center [667, 442] width 128 height 17
click at [670, 443] on select "**********" at bounding box center [667, 442] width 128 height 17
click at [658, 438] on select "**********" at bounding box center [667, 442] width 128 height 17
select select "****"
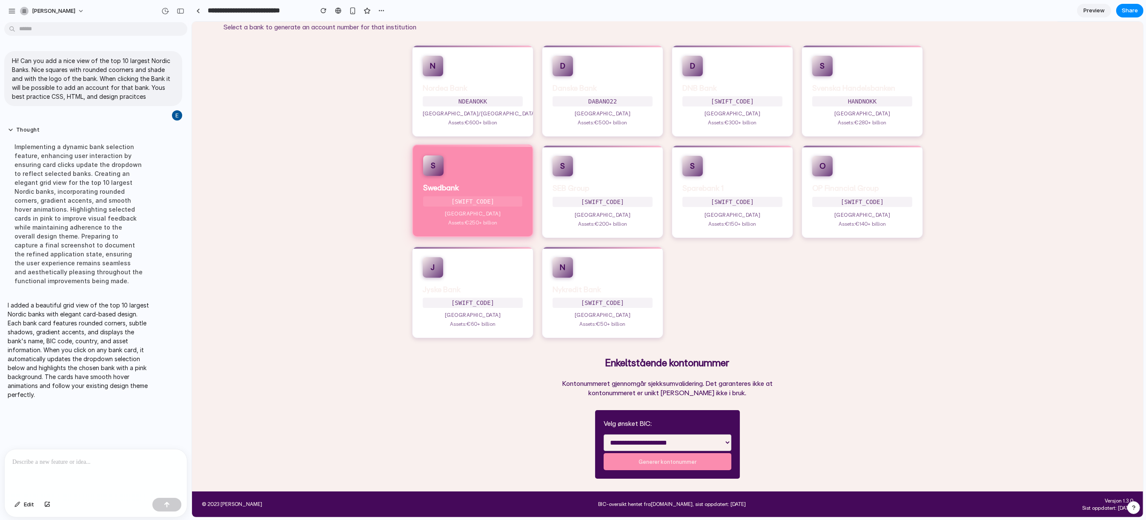
click at [603, 434] on select "**********" at bounding box center [667, 442] width 128 height 17
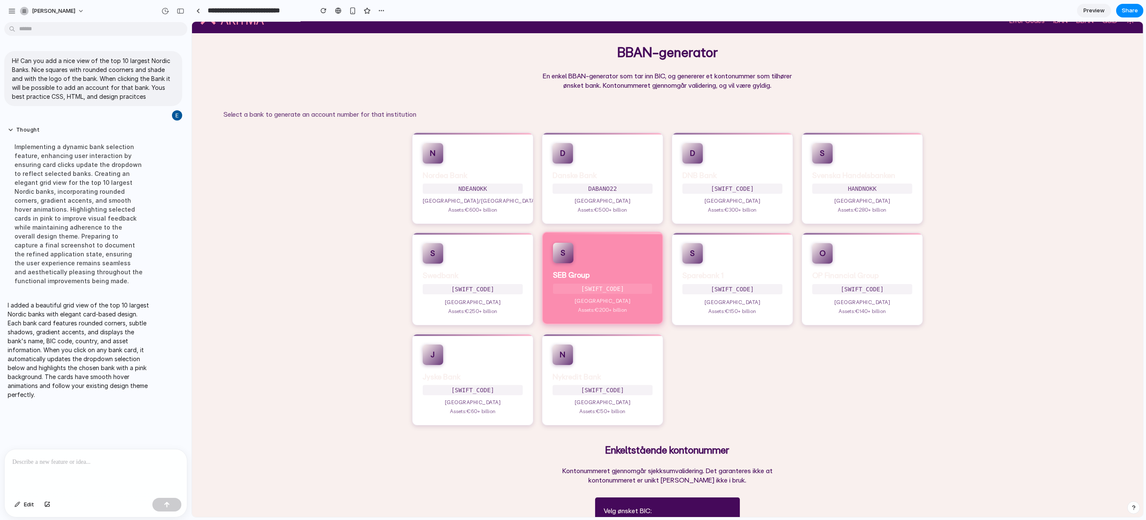
scroll to position [0, 0]
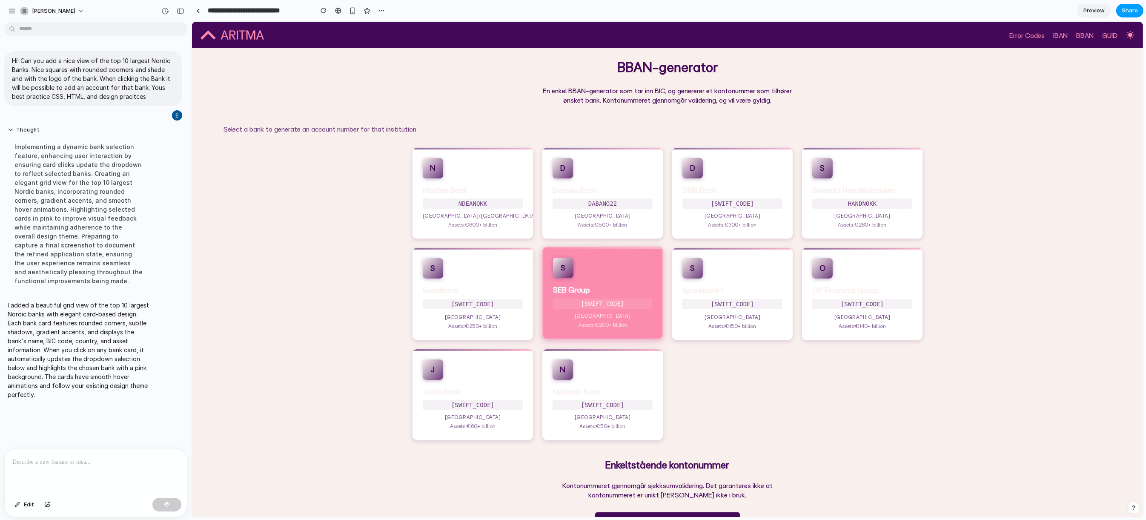
click at [1137, 14] on button "Share" at bounding box center [1129, 11] width 27 height 14
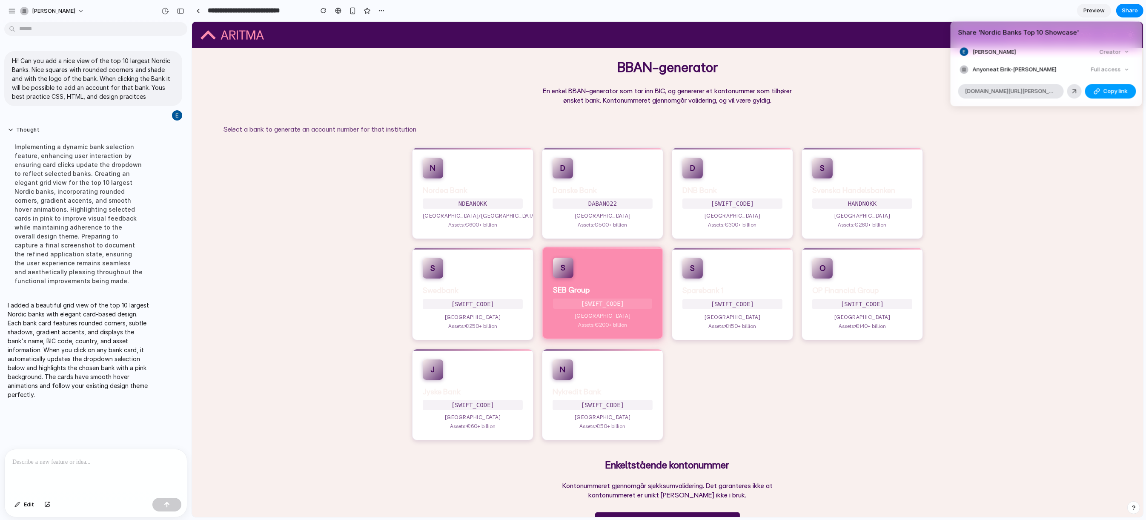
click at [1113, 91] on span "Copy link" at bounding box center [1115, 91] width 24 height 9
click at [80, 455] on div "Share ' Nordic Banks Top 10 Showcase ' Eirik Steen Creator Anyone at Eirik-stee…" at bounding box center [573, 260] width 1146 height 520
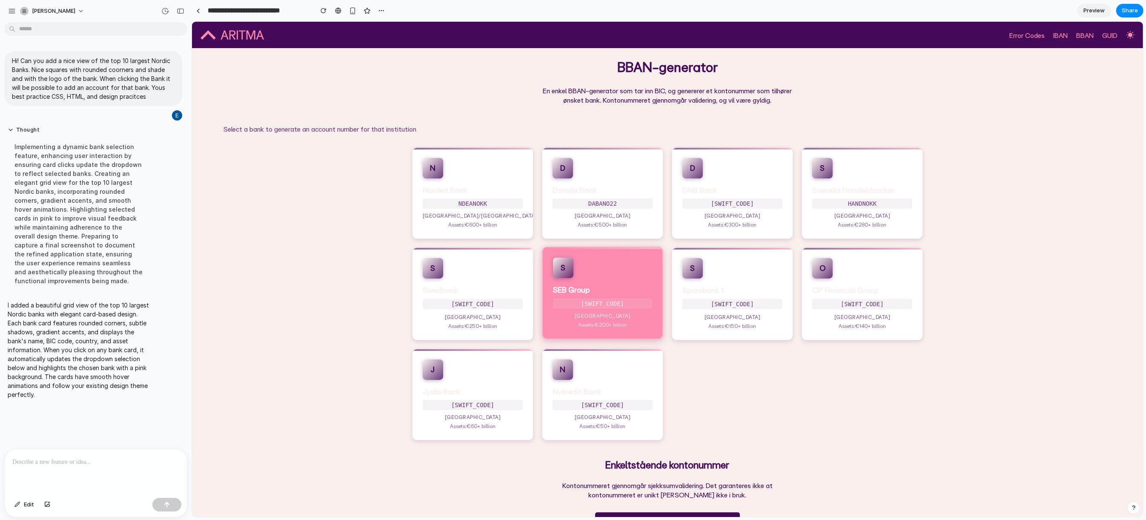
click at [83, 459] on p at bounding box center [95, 462] width 167 height 10
click at [1102, 34] on nav "Error Codes IBAN BBAN GUID" at bounding box center [1071, 35] width 125 height 12
click at [1125, 34] on icon at bounding box center [1129, 34] width 9 height 9
click at [1125, 37] on icon at bounding box center [1129, 34] width 9 height 9
click at [125, 459] on p "**********" at bounding box center [94, 462] width 164 height 10
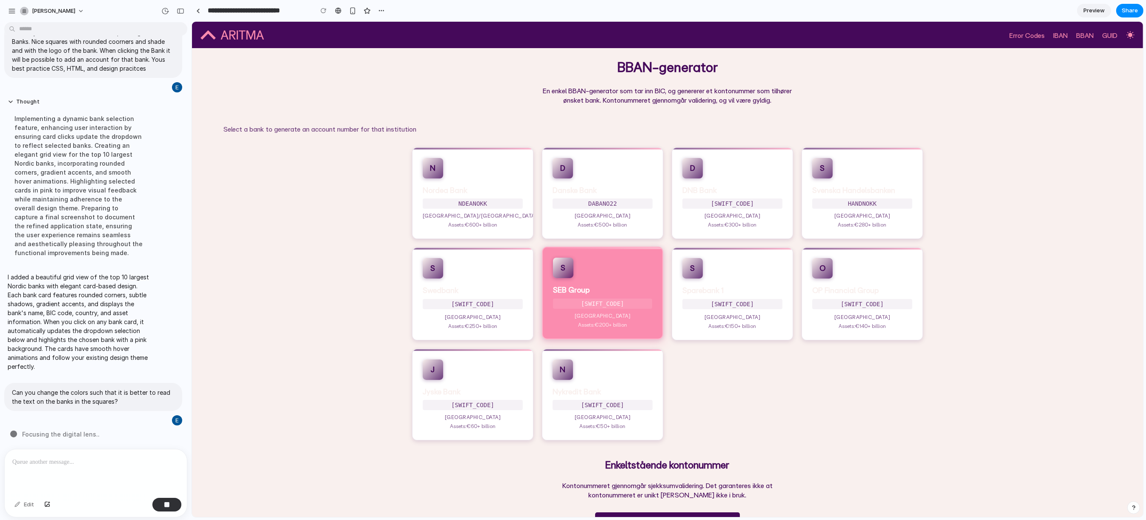
scroll to position [29, 0]
click at [738, 332] on div "S Sparebank 1 [SWIFT_CODE] Norway Assets: €150+ billion" at bounding box center [731, 292] width 121 height 92
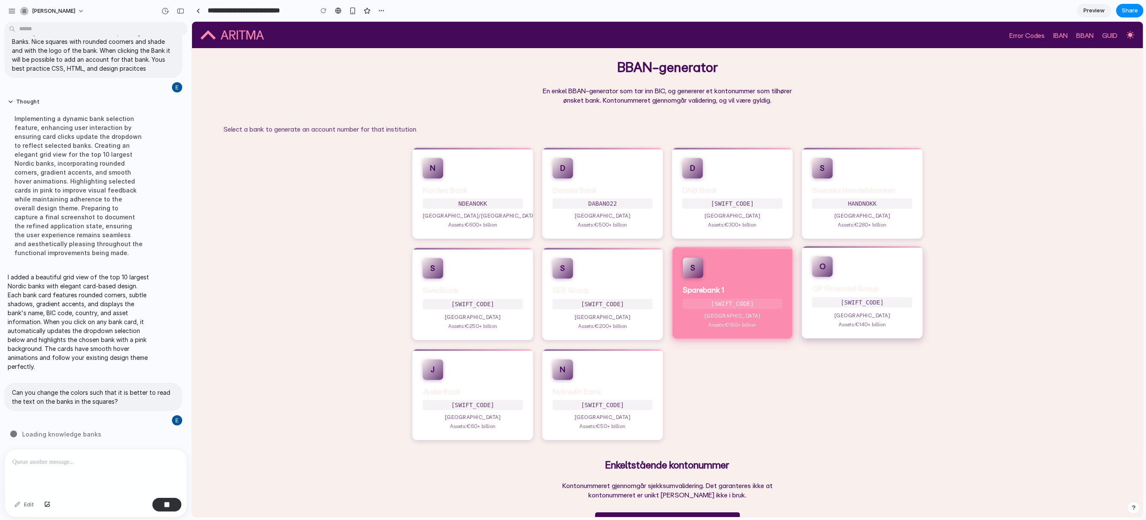
click at [841, 308] on div "O OP Financial Group OKOYFIHH Finland Assets: €140+ billion" at bounding box center [861, 292] width 121 height 92
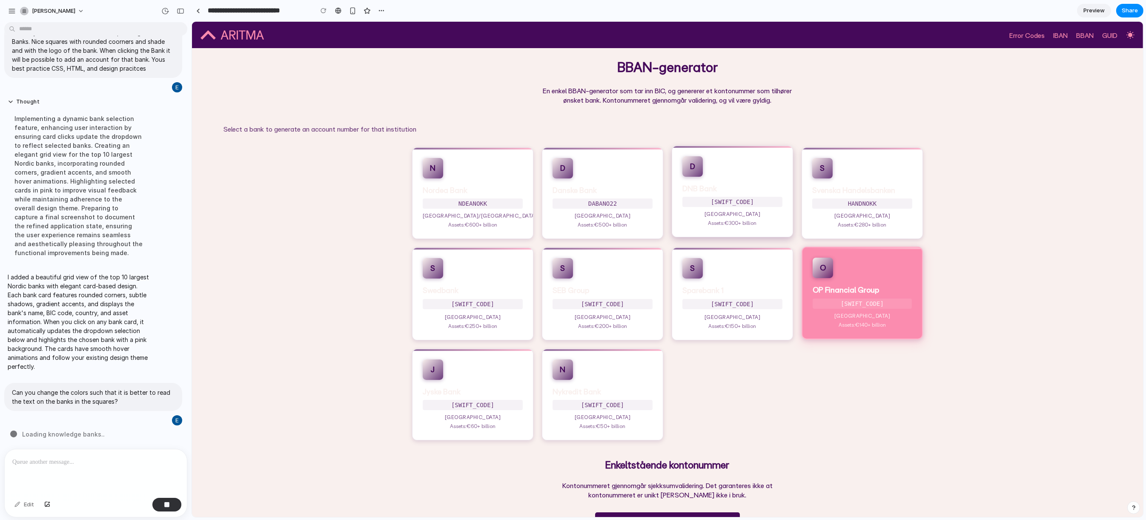
click at [703, 223] on p "Assets: €300+ billion" at bounding box center [732, 222] width 100 height 7
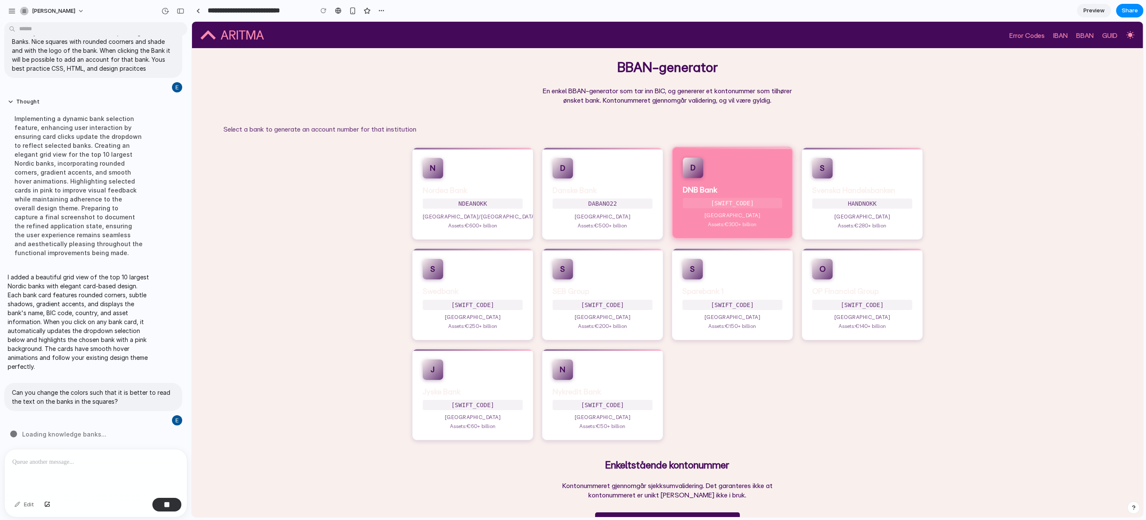
click at [652, 217] on div "D Danske Bank DABANO22 Denmark Assets: €500+ billion" at bounding box center [601, 193] width 121 height 92
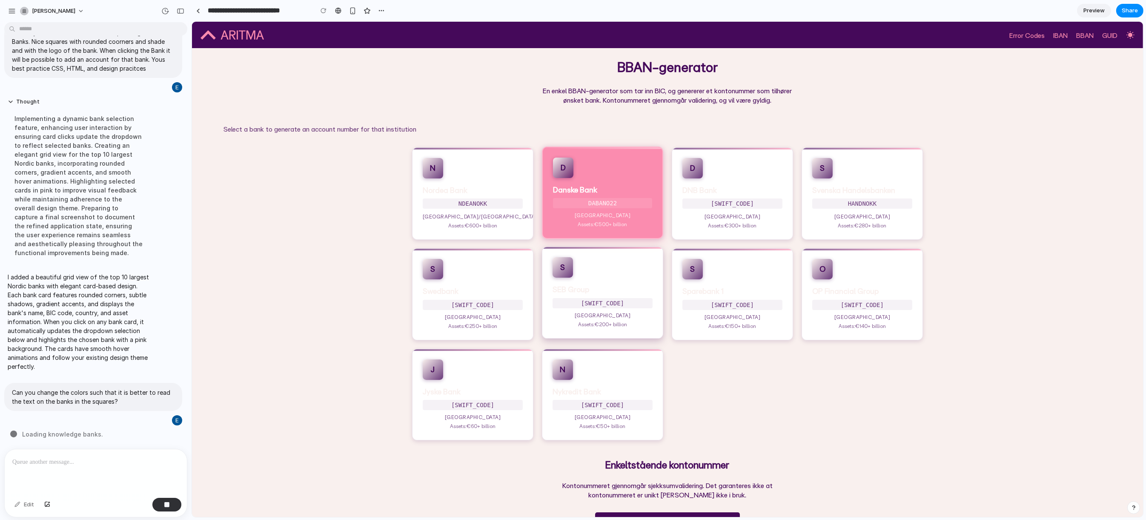
click at [618, 285] on h3 "SEB Group" at bounding box center [602, 289] width 100 height 10
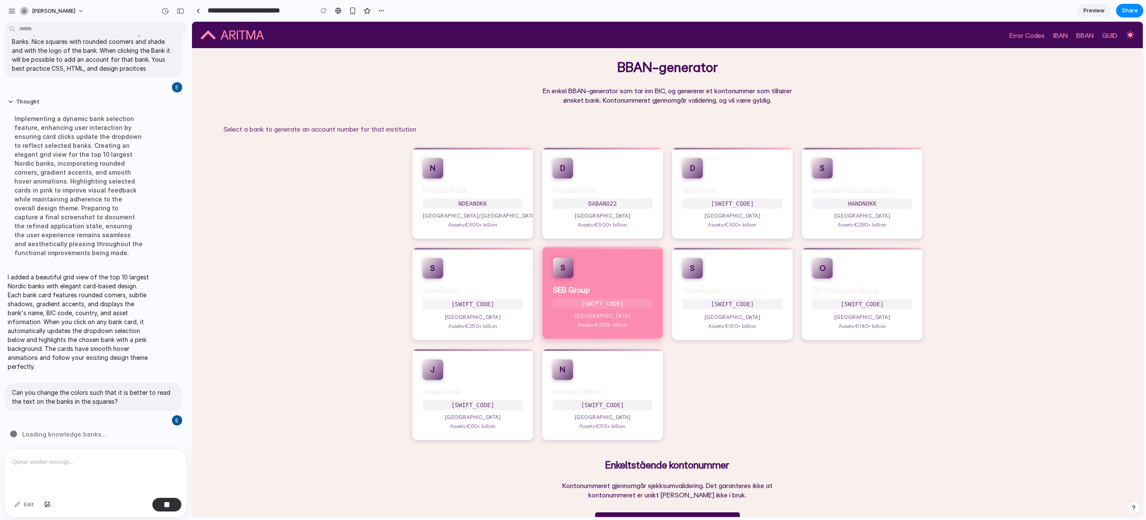
click at [491, 220] on div "Finland/Norway Assets: €600+ billion" at bounding box center [472, 220] width 100 height 16
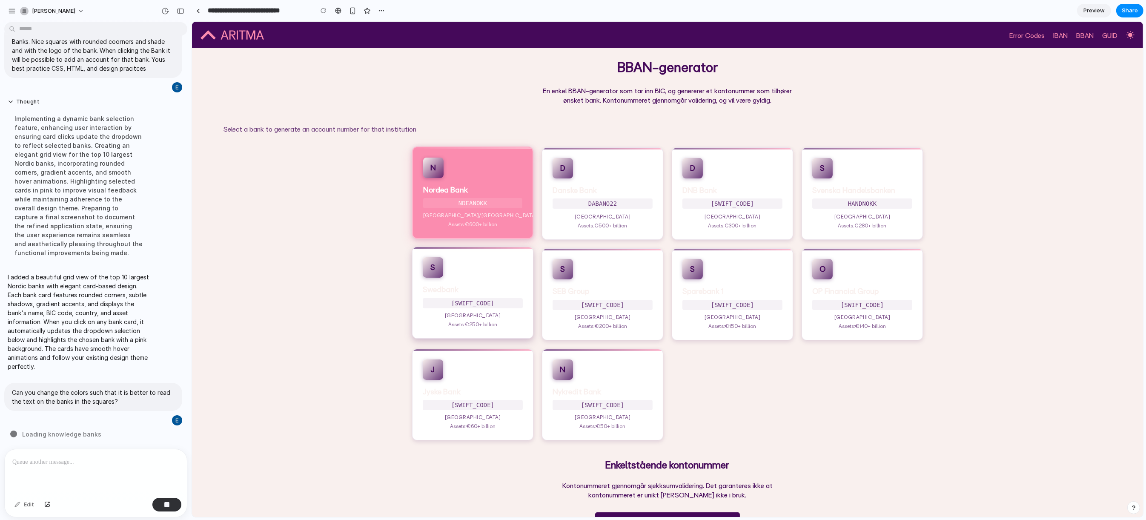
click at [497, 269] on div "S Swedbank SWEDSESS Sweden Assets: €250+ billion" at bounding box center [472, 292] width 121 height 92
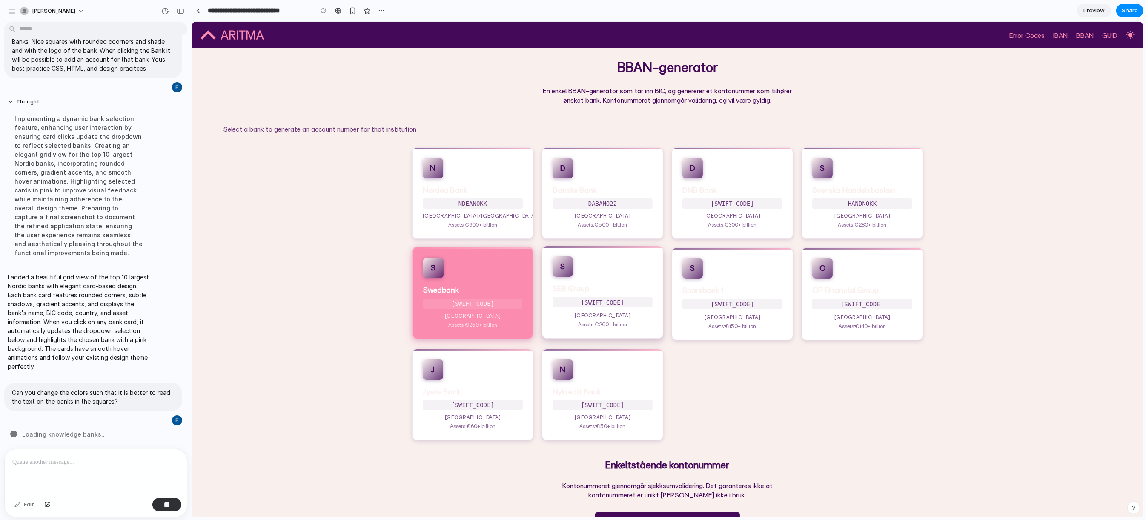
click at [553, 316] on p "[GEOGRAPHIC_DATA]" at bounding box center [602, 315] width 100 height 7
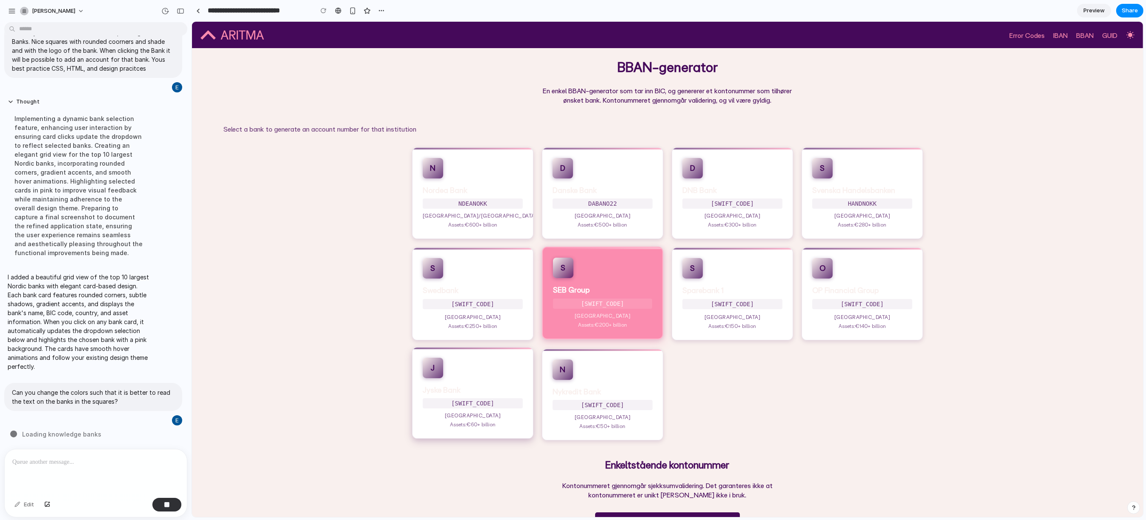
click at [489, 375] on div "J Jyske Bank JYBADKKK Denmark Assets: €60+ billion" at bounding box center [472, 393] width 121 height 92
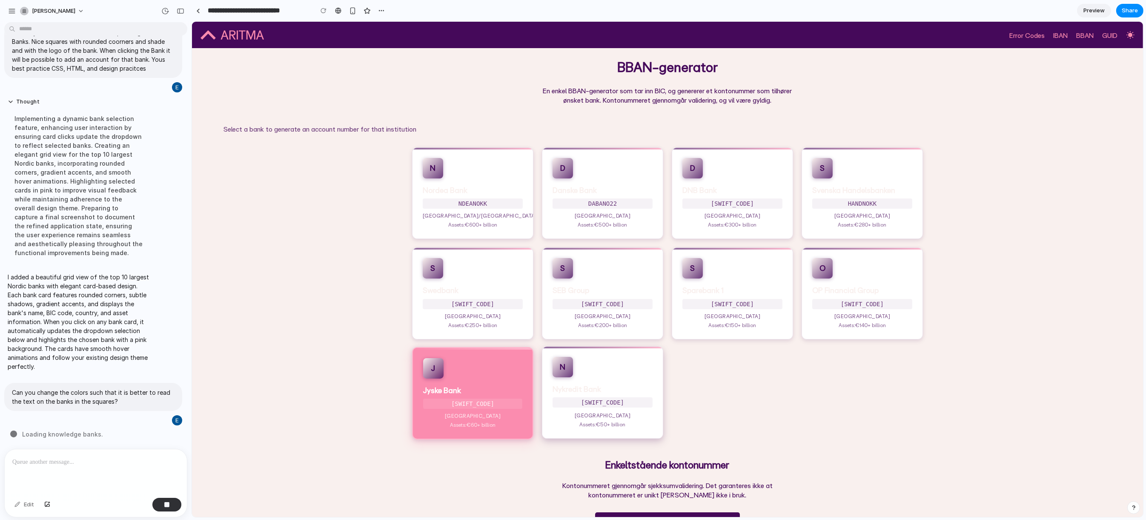
click at [581, 379] on div "N Nykredit Bank NYKBDKKK Denmark Assets: €50+ billion" at bounding box center [601, 392] width 121 height 92
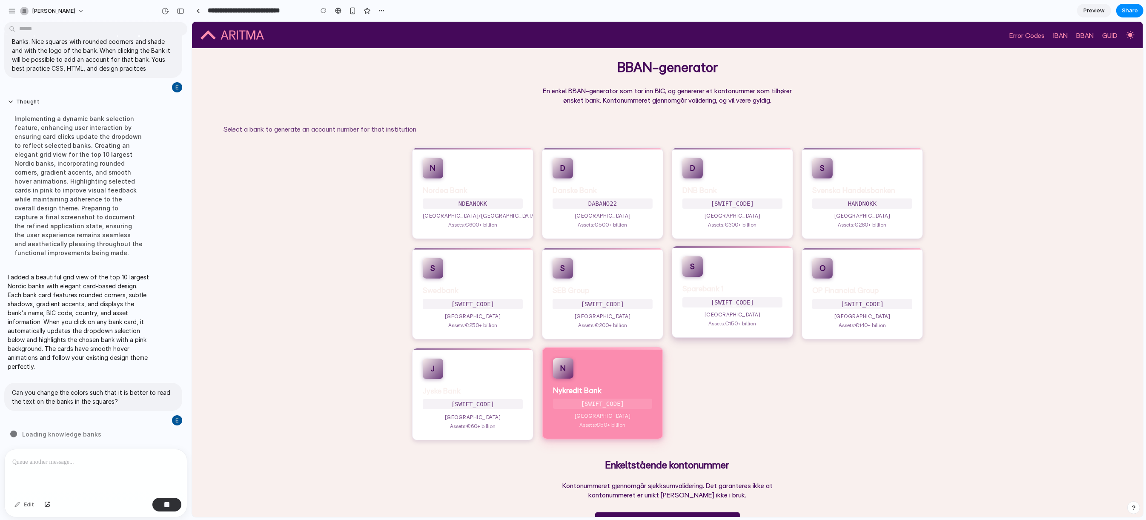
click at [695, 306] on p "[SWIFT_CODE]" at bounding box center [732, 302] width 100 height 10
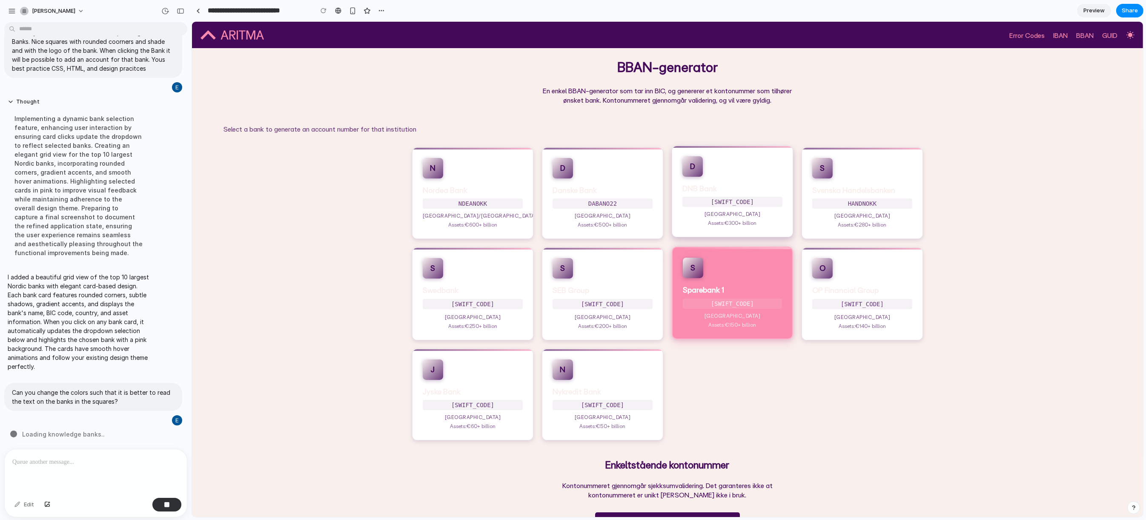
click at [717, 209] on div "D DNB Bank DNBANOKK Norway Assets: €300+ billion" at bounding box center [731, 192] width 121 height 92
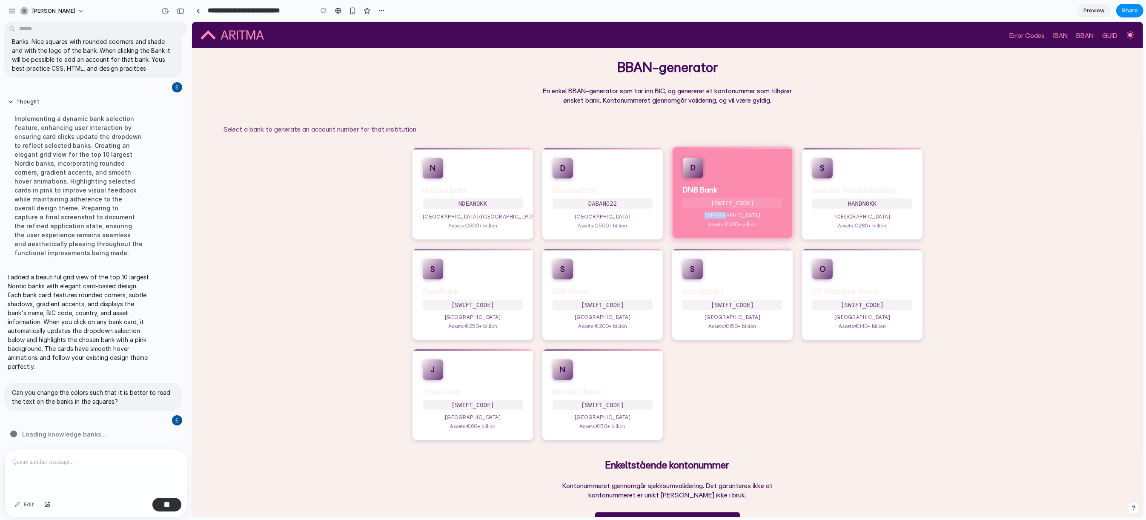
click at [717, 209] on div "D DNB Bank DNBANOKK Norway Assets: €300+ billion" at bounding box center [731, 192] width 121 height 92
click at [658, 207] on div "N Nordea Bank NDEANOKK [GEOGRAPHIC_DATA]/[GEOGRAPHIC_DATA] Assets: €600+ billio…" at bounding box center [667, 293] width 528 height 293
click at [636, 204] on p "DABANO22" at bounding box center [602, 202] width 100 height 10
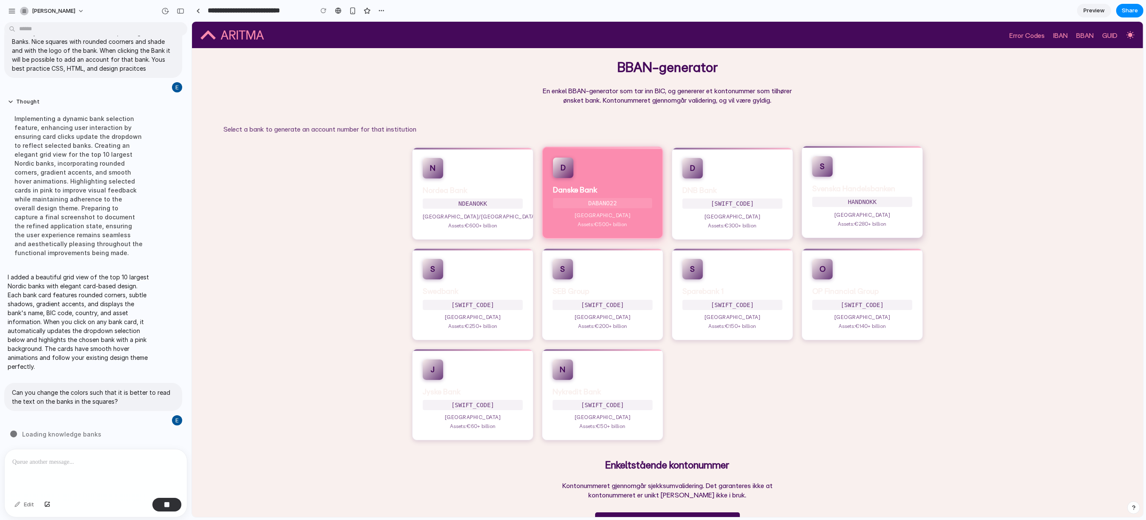
click at [823, 223] on p "Assets: €280+ billion" at bounding box center [862, 223] width 100 height 7
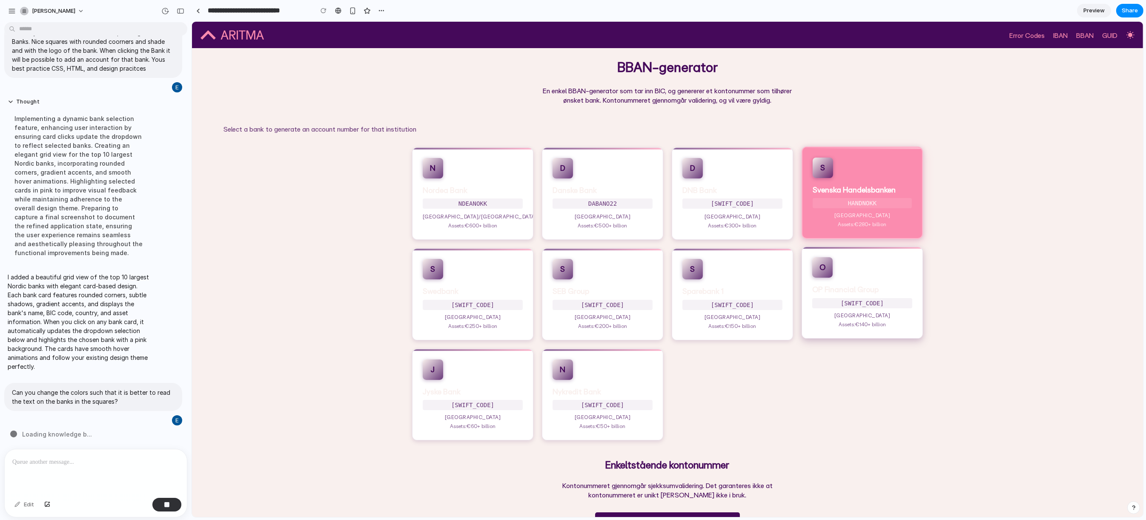
click at [849, 268] on div "O OP Financial Group OKOYFIHH Finland Assets: €140+ billion" at bounding box center [861, 292] width 121 height 92
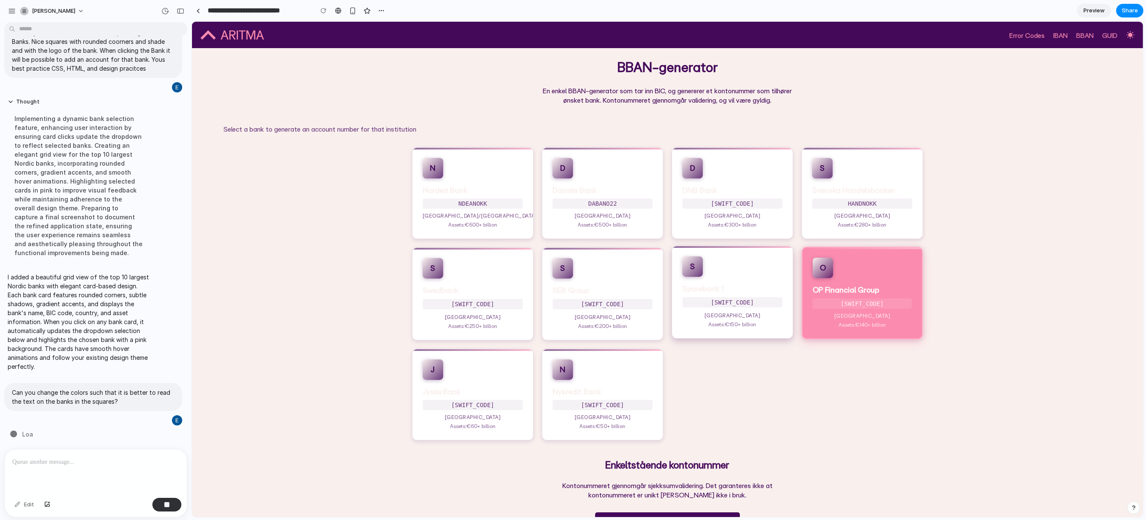
click at [773, 269] on div "S Sparebank 1 [SWIFT_CODE] Norway Assets: €150+ billion" at bounding box center [731, 292] width 121 height 92
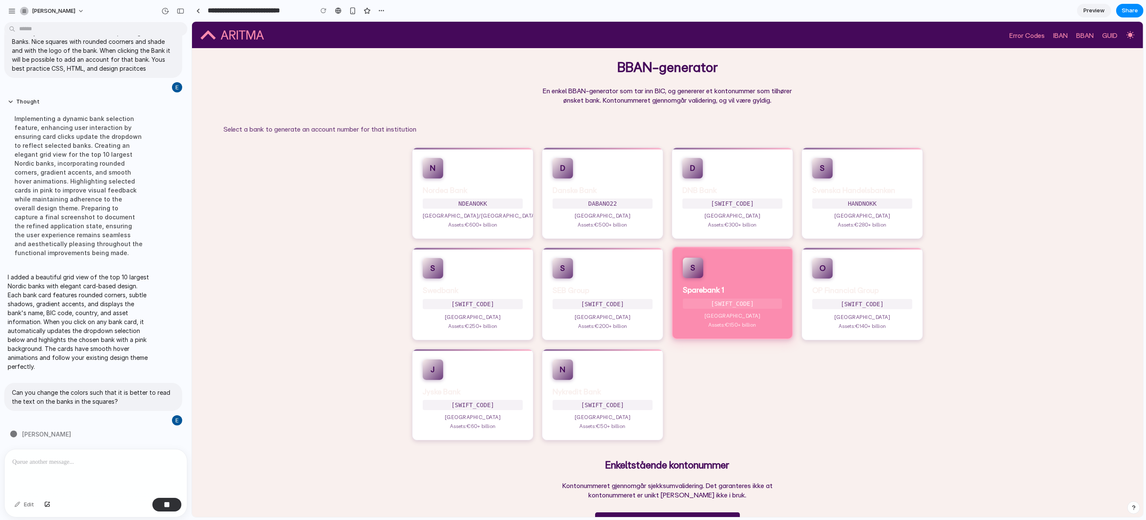
click at [727, 214] on p "[GEOGRAPHIC_DATA]" at bounding box center [732, 215] width 100 height 7
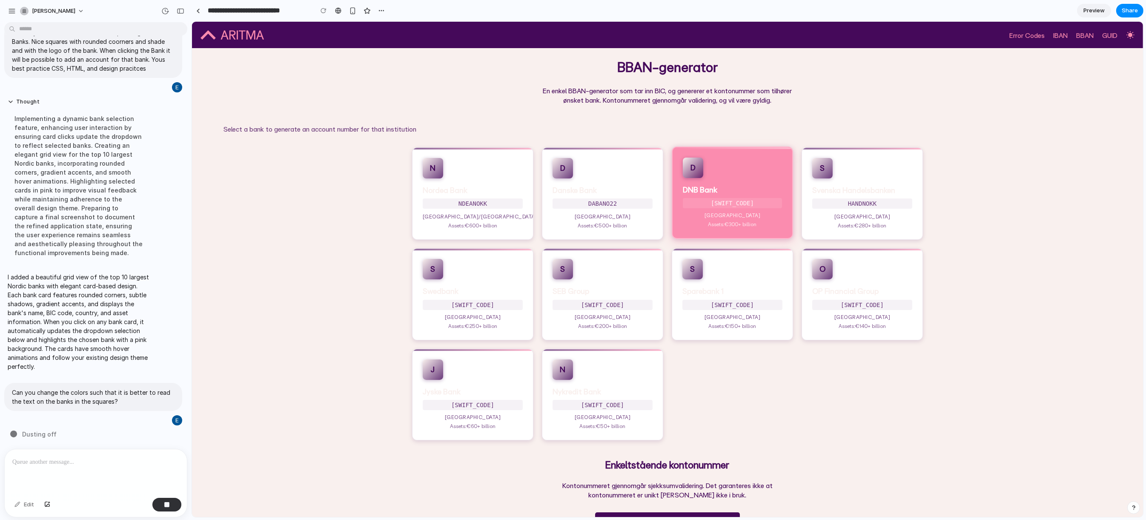
click at [639, 206] on p "DABANO22" at bounding box center [602, 203] width 100 height 10
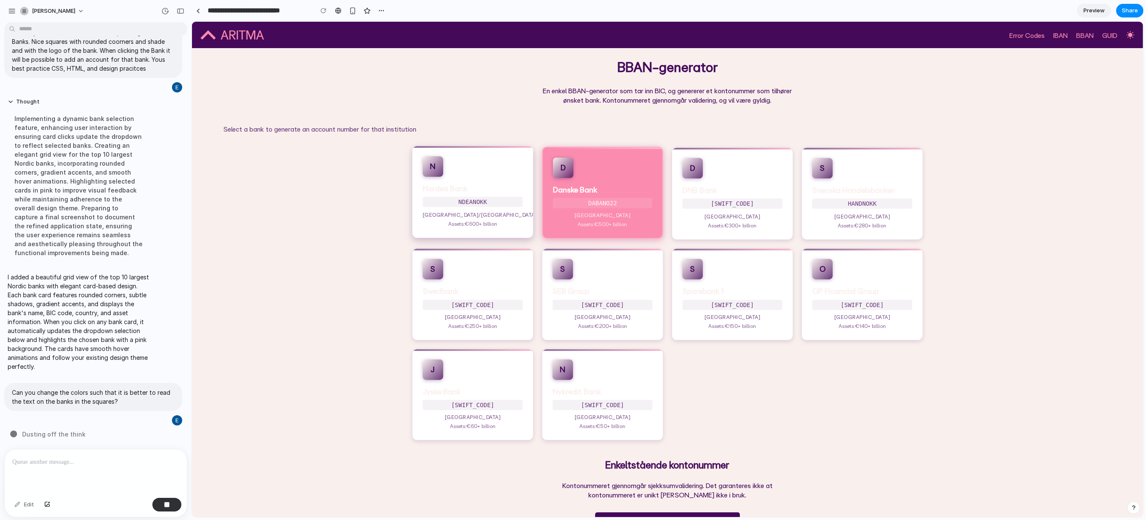
click at [522, 206] on div "N Nordea Bank NDEANOKK Finland/Norway Assets: €600+ billion" at bounding box center [472, 192] width 121 height 92
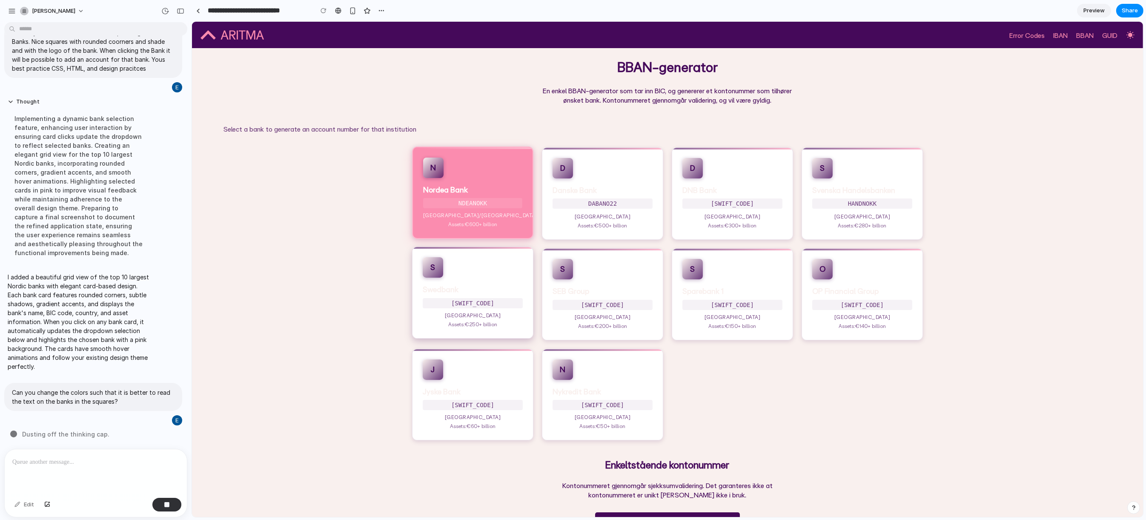
click at [466, 312] on p "[GEOGRAPHIC_DATA]" at bounding box center [472, 315] width 100 height 7
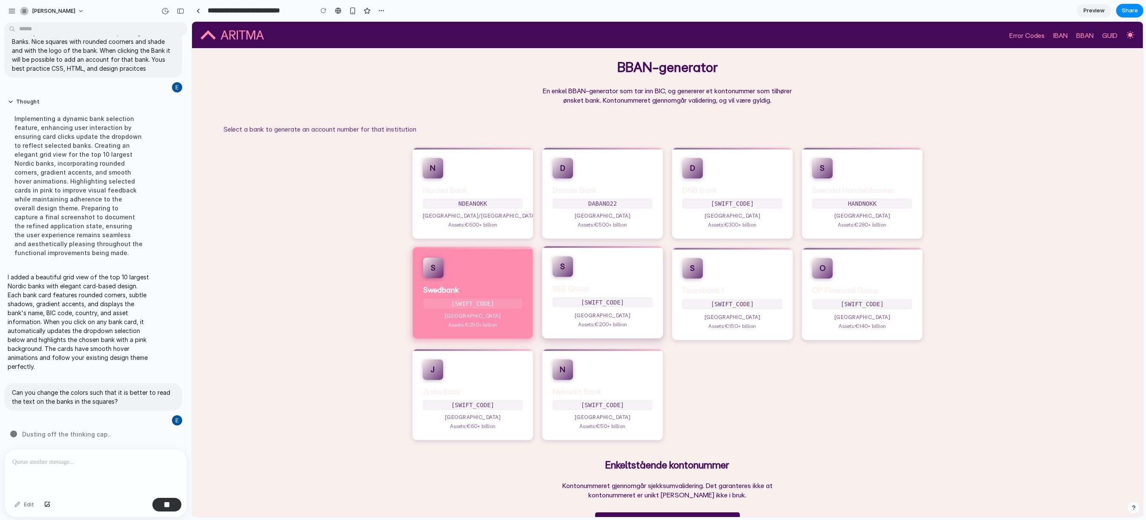
click at [556, 322] on p "Assets: €200+ billion" at bounding box center [602, 323] width 100 height 7
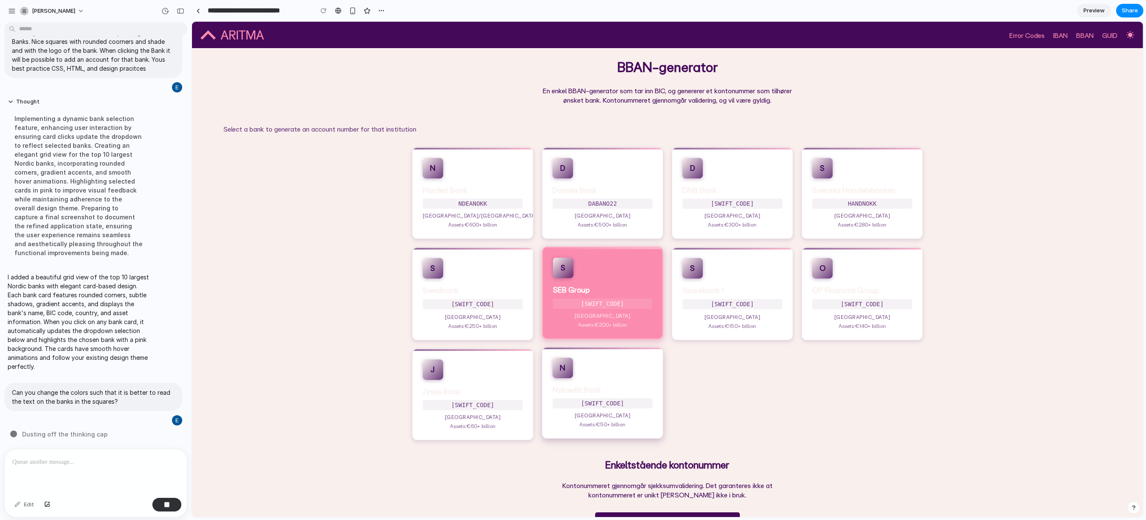
click at [562, 381] on div "N Nykredit Bank NYKBDKKK Denmark Assets: €50+ billion" at bounding box center [601, 393] width 121 height 92
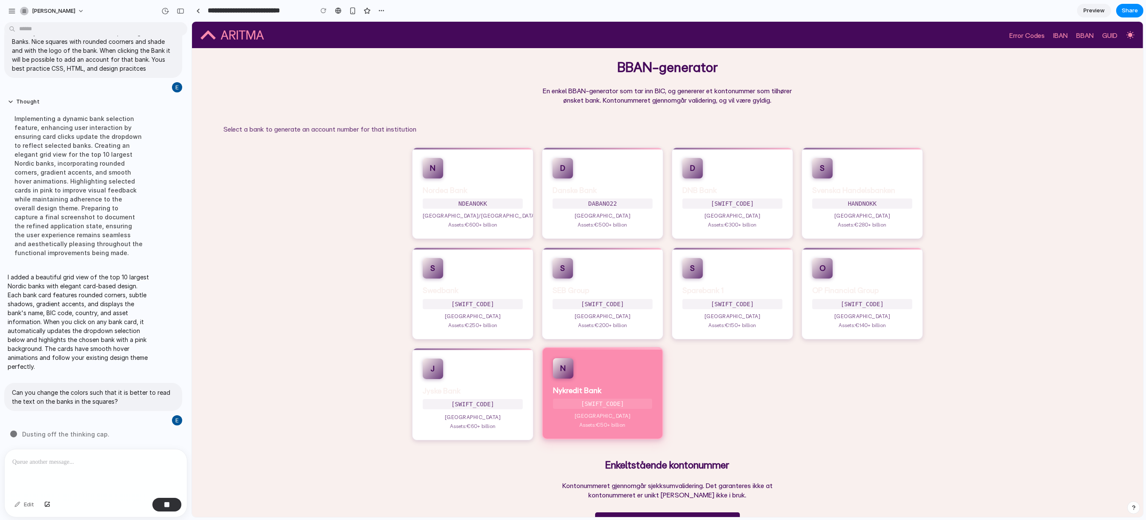
scroll to position [103, 0]
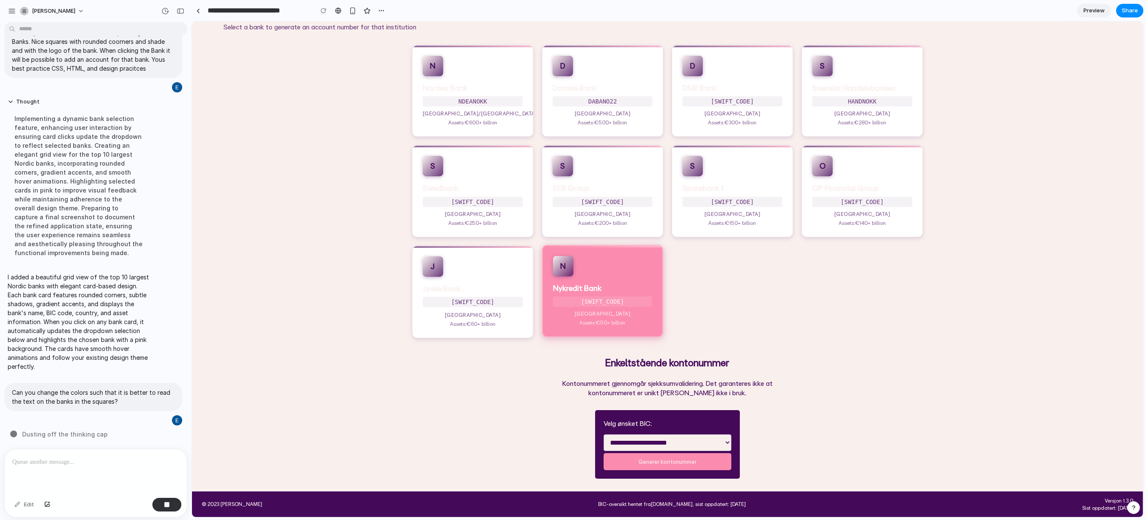
click at [679, 447] on select "**********" at bounding box center [667, 442] width 128 height 17
select select "****"
click at [603, 434] on select "**********" at bounding box center [667, 442] width 128 height 17
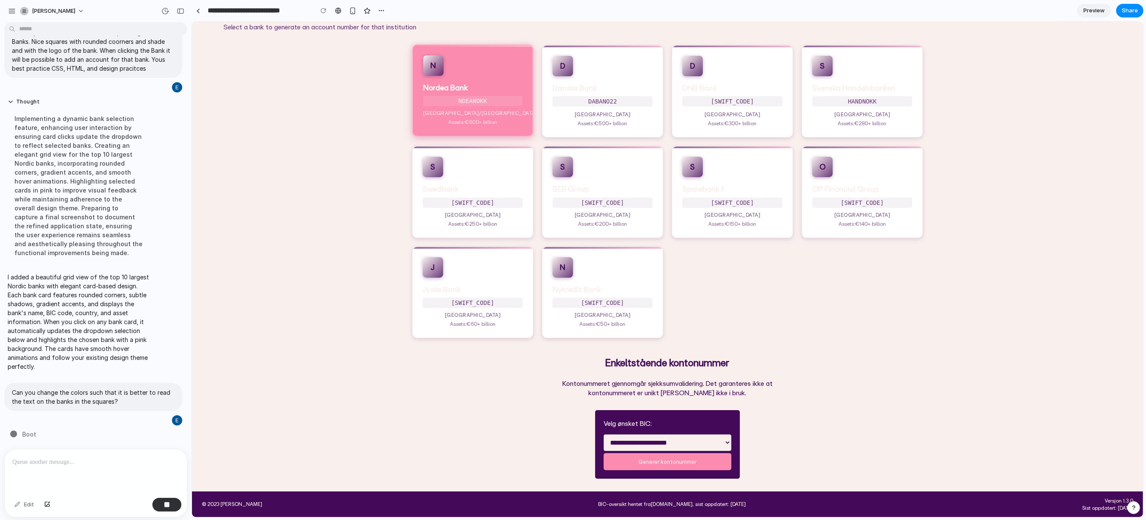
scroll to position [52, 0]
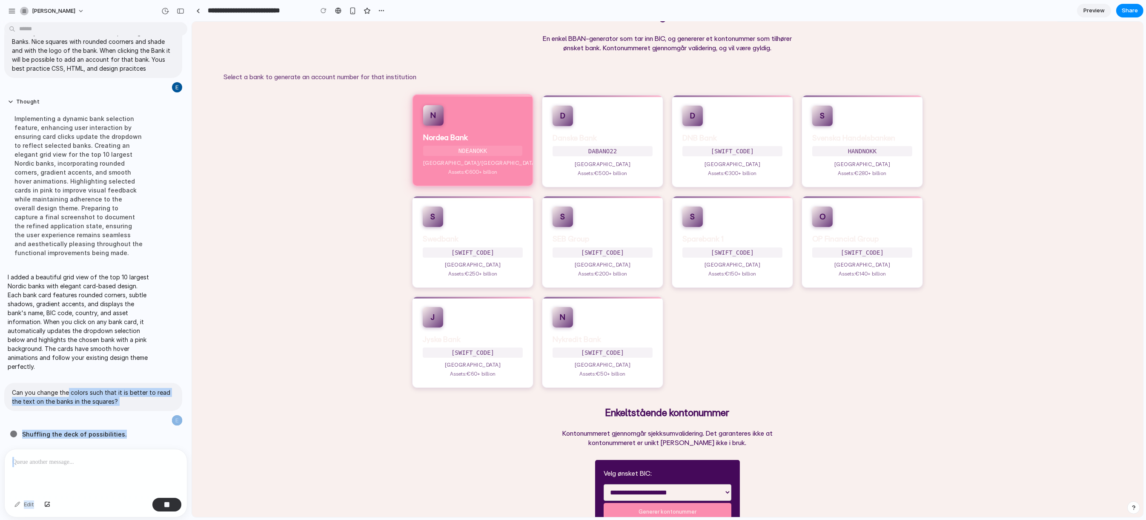
drag, startPoint x: 260, startPoint y: 403, endPoint x: 448, endPoint y: 266, distance: 232.8
click at [109, 430] on div "Focusing the digital lens .." at bounding box center [98, 433] width 176 height 9
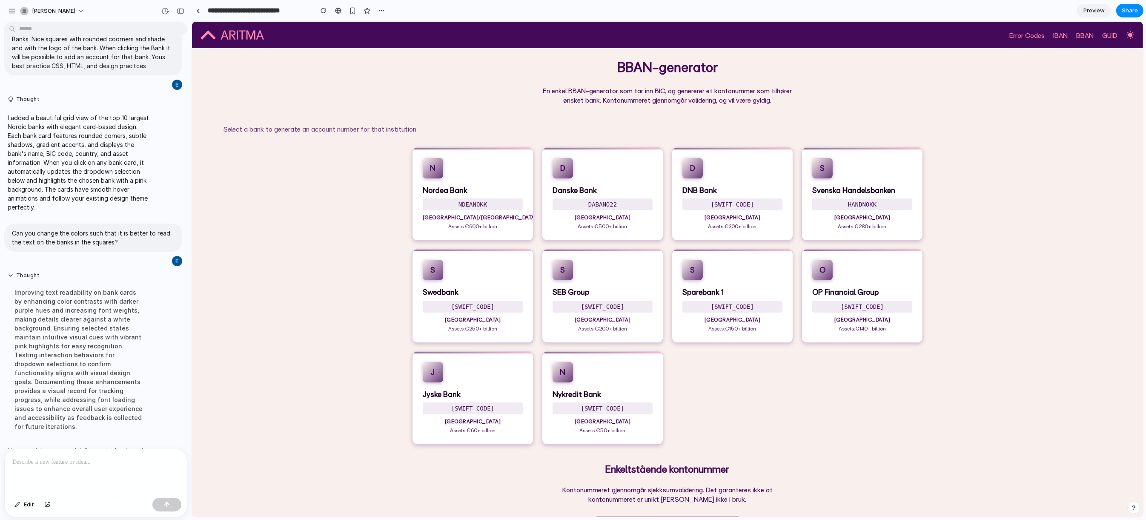
scroll to position [112, 0]
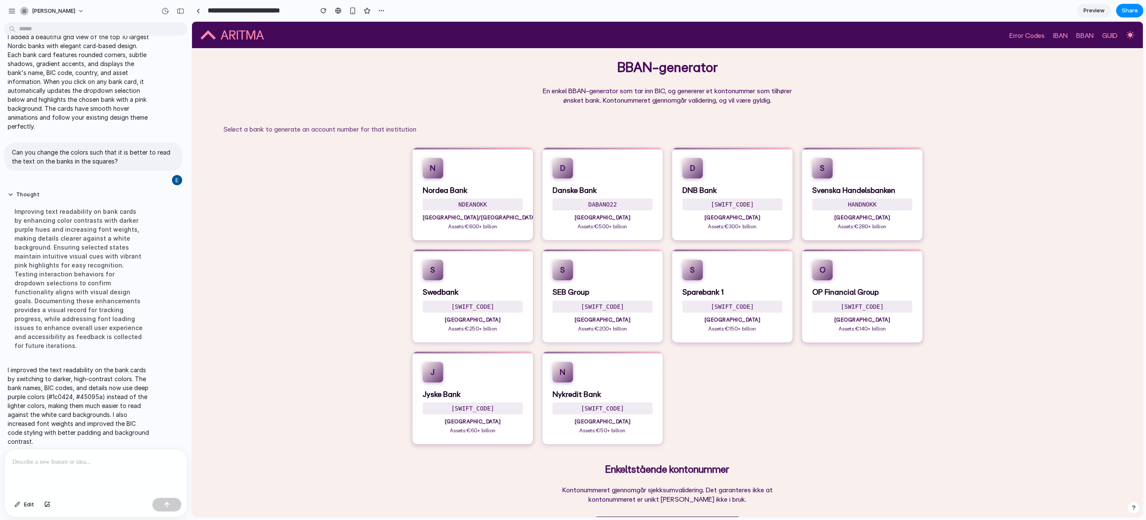
click at [1035, 395] on div "Top 10 Largest Nordic Banks Select a bank to generate an account number for tha…" at bounding box center [667, 275] width 951 height 338
click at [834, 215] on p "[GEOGRAPHIC_DATA]" at bounding box center [862, 215] width 100 height 7
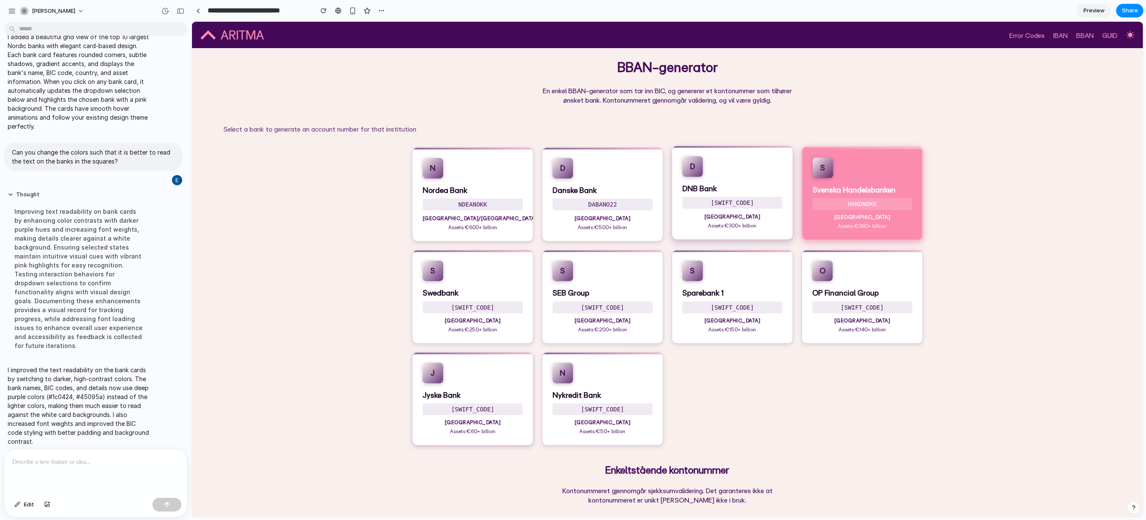
click at [739, 209] on p "[SWIFT_CODE]" at bounding box center [732, 203] width 100 height 12
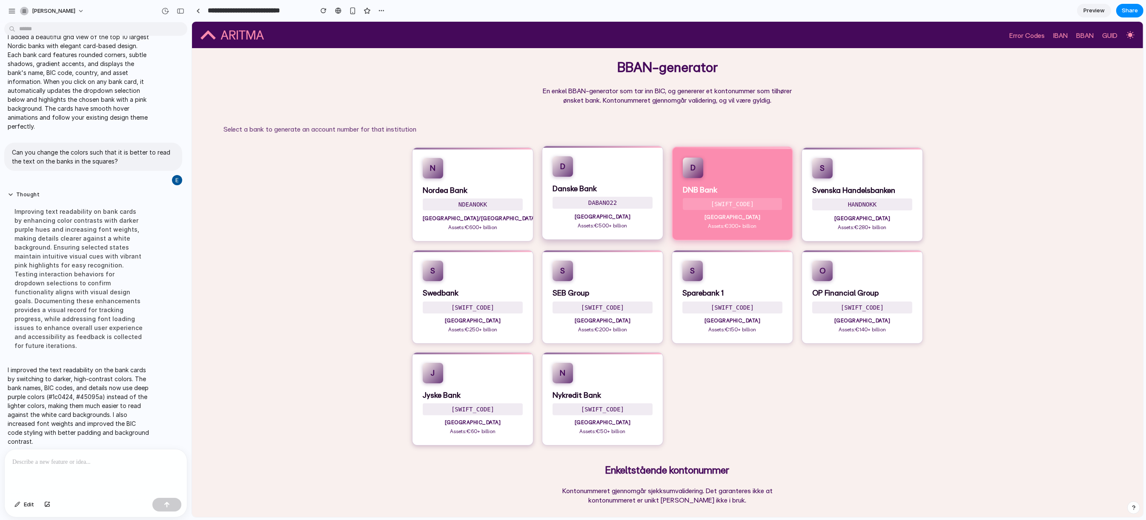
click at [639, 202] on p "DABANO22" at bounding box center [602, 203] width 100 height 12
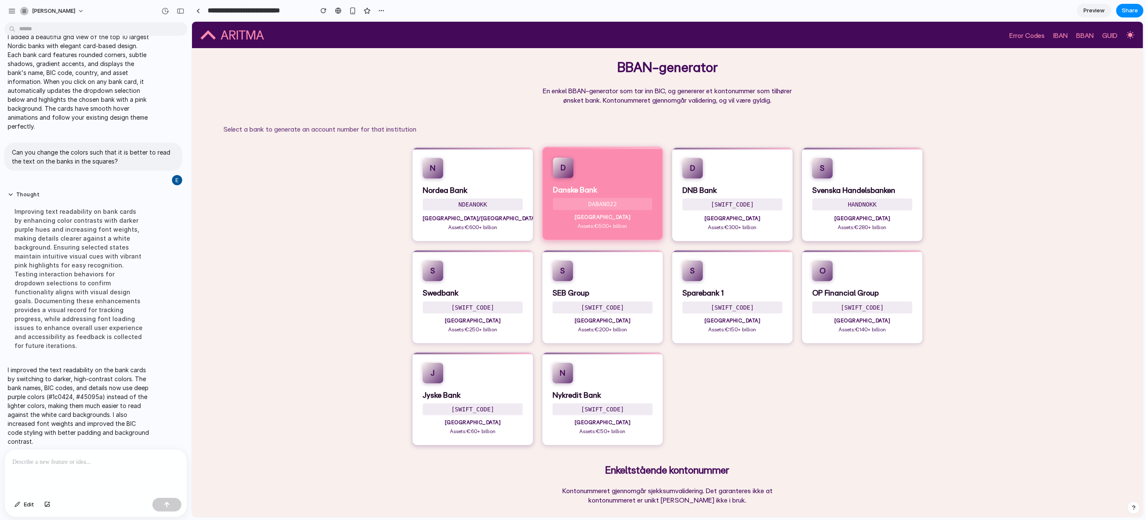
click at [767, 399] on div "N Nordea Bank NDEANOKK [GEOGRAPHIC_DATA]/[GEOGRAPHIC_DATA] Assets: €600+ billio…" at bounding box center [667, 296] width 528 height 298
click at [915, 471] on h2 "Enkeltstående kontonummer" at bounding box center [667, 469] width 951 height 15
click at [446, 223] on p "Assets: €600+ billion" at bounding box center [472, 225] width 100 height 7
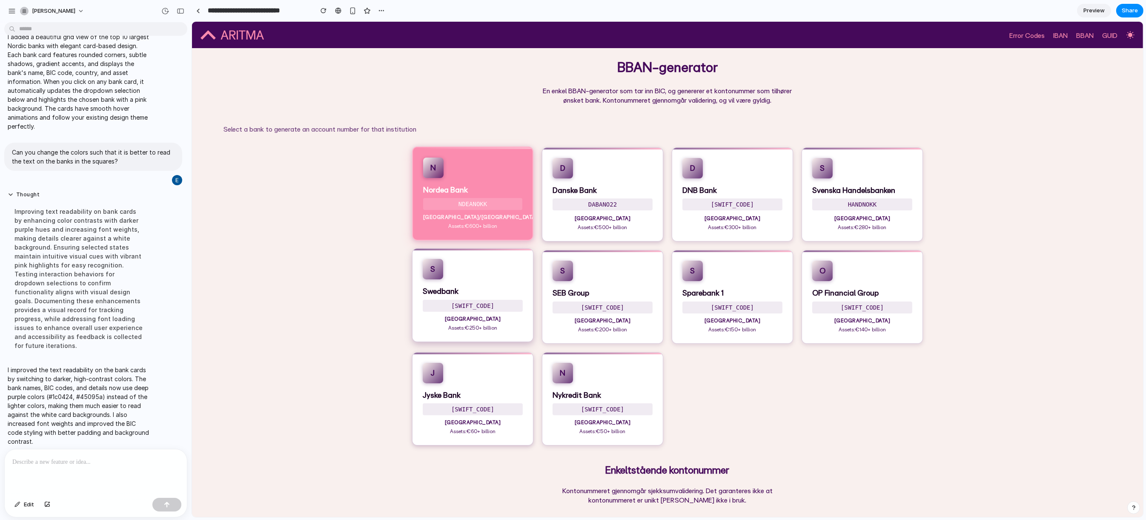
click at [469, 294] on h3 "Swedbank" at bounding box center [472, 291] width 100 height 10
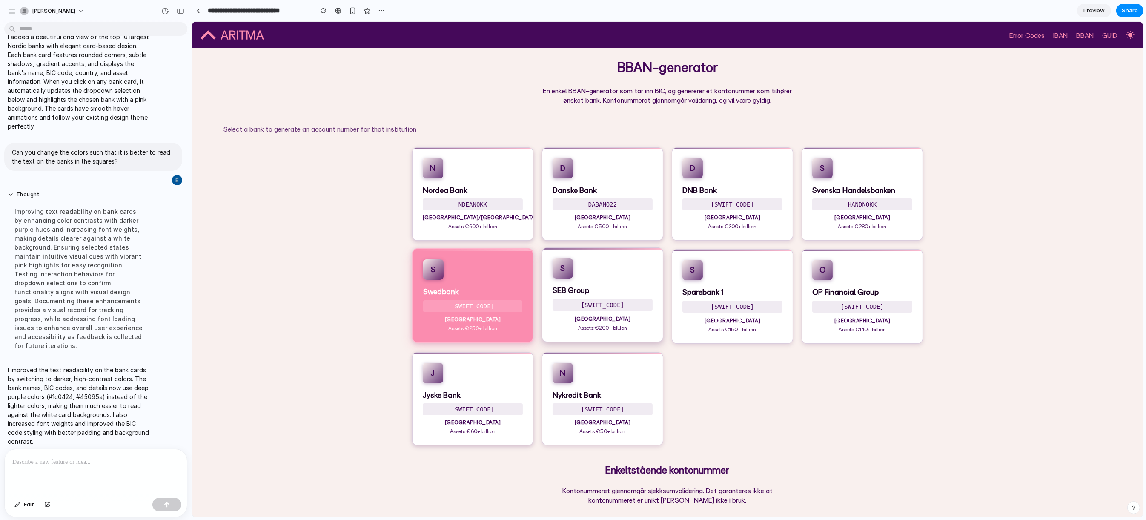
click at [637, 338] on div "S SEB Group ESSESESS Sweden Assets: €200+ billion" at bounding box center [601, 294] width 121 height 94
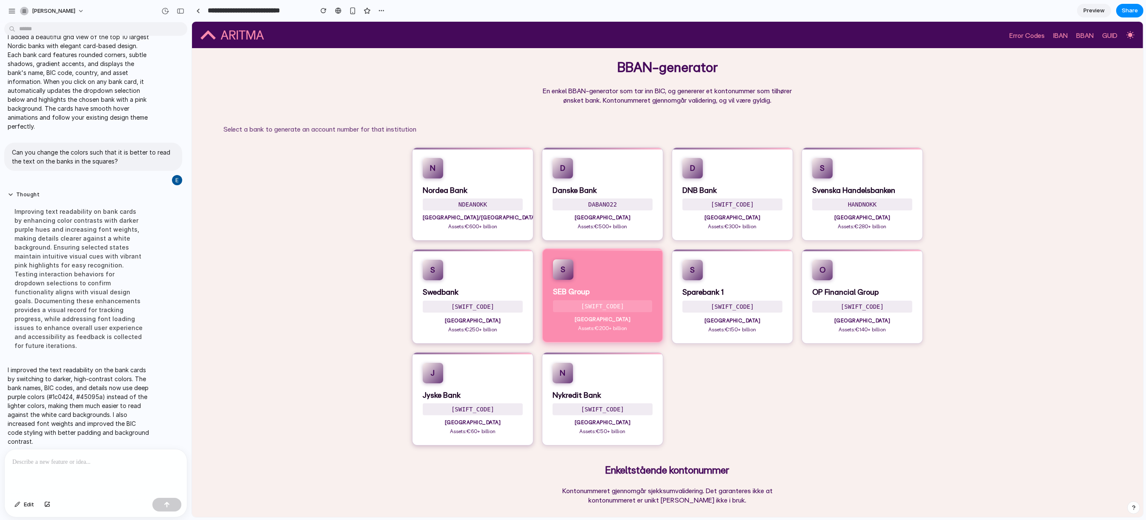
click at [620, 391] on h3 "Nykredit Bank" at bounding box center [602, 395] width 100 height 10
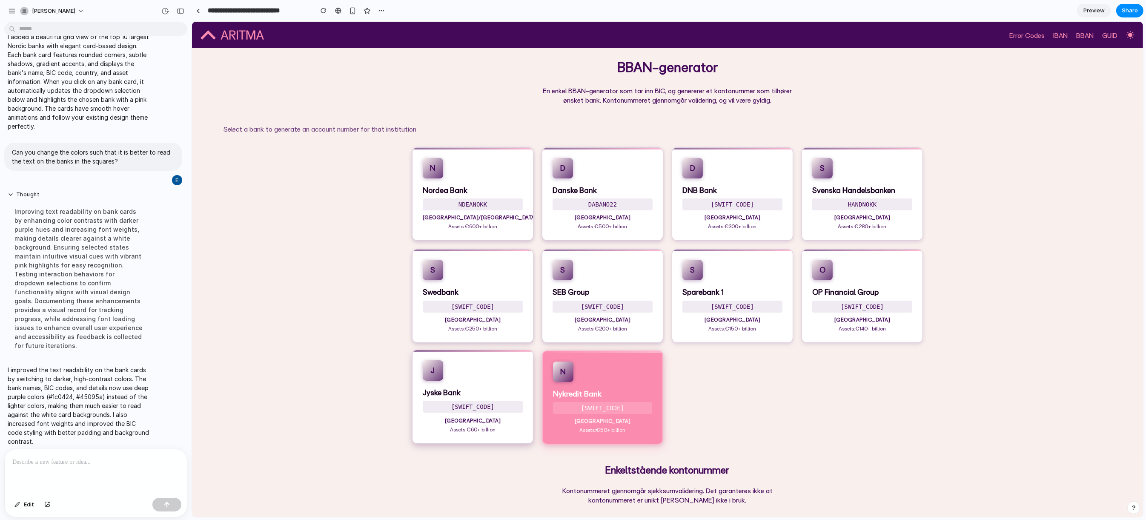
click at [486, 383] on div "J Jyske Bank JYBADKKK Denmark Assets: €60+ billion" at bounding box center [472, 396] width 121 height 94
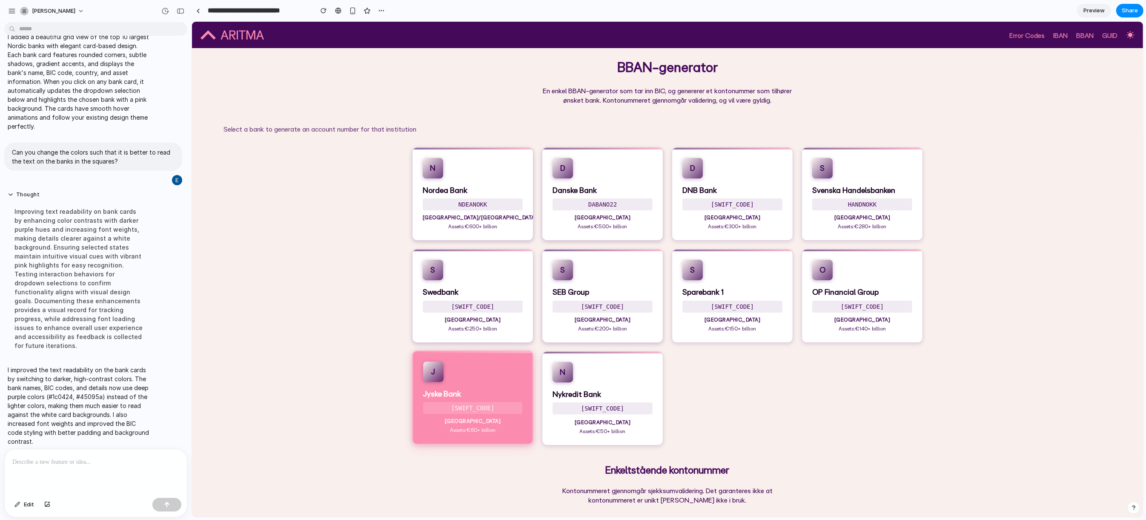
click at [788, 331] on div "N Nordea Bank NDEANOKK [GEOGRAPHIC_DATA]/[GEOGRAPHIC_DATA] Assets: €600+ billio…" at bounding box center [667, 296] width 528 height 298
click at [754, 313] on div "S Sparebank 1 [SWIFT_CODE] Norway Assets: €150+ billion" at bounding box center [731, 293] width 121 height 93
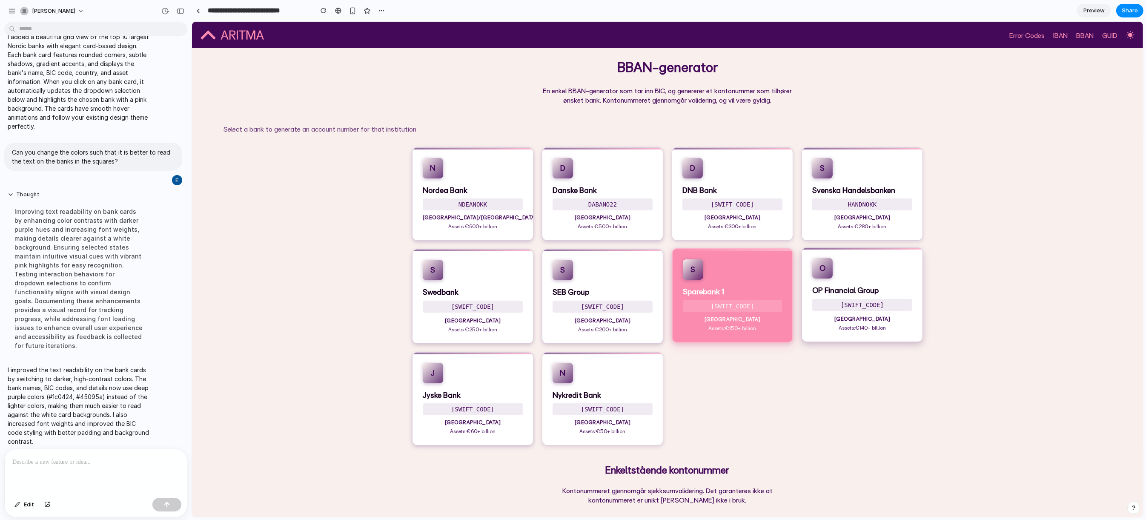
click at [879, 308] on p "[SWIFT_CODE]" at bounding box center [862, 305] width 100 height 12
select select "****"
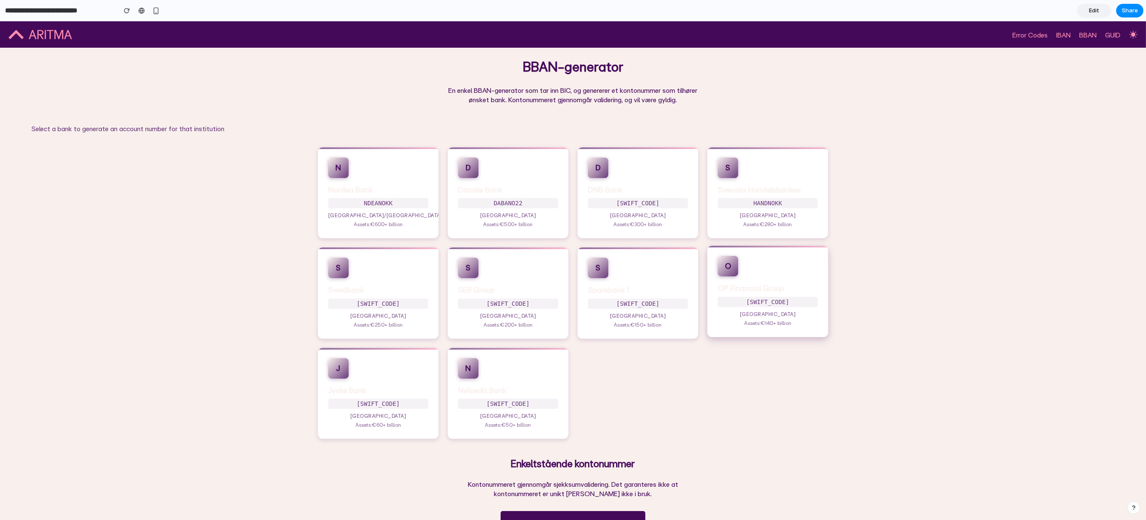
scroll to position [100, 0]
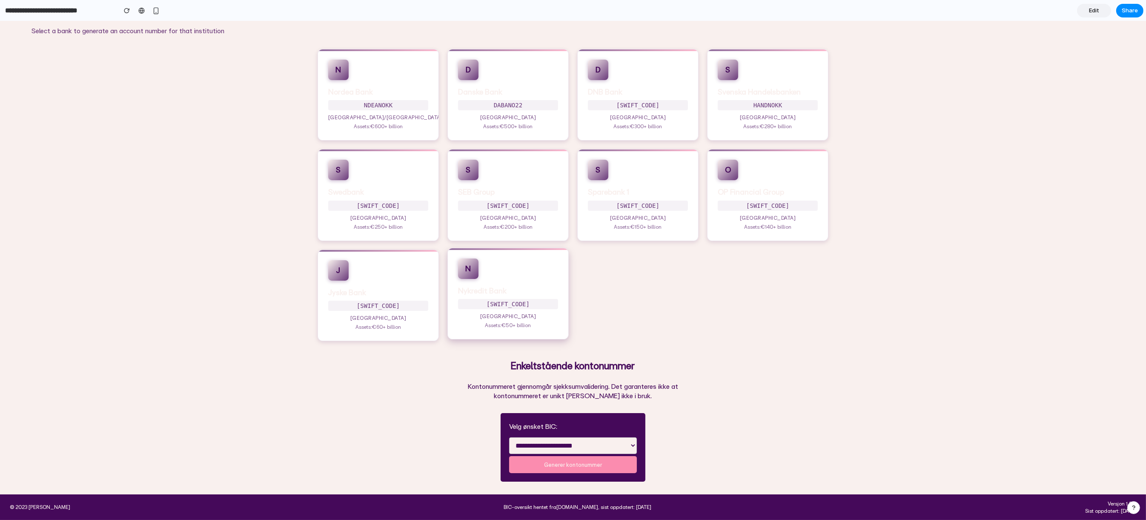
click at [489, 318] on p "[GEOGRAPHIC_DATA]" at bounding box center [508, 315] width 100 height 7
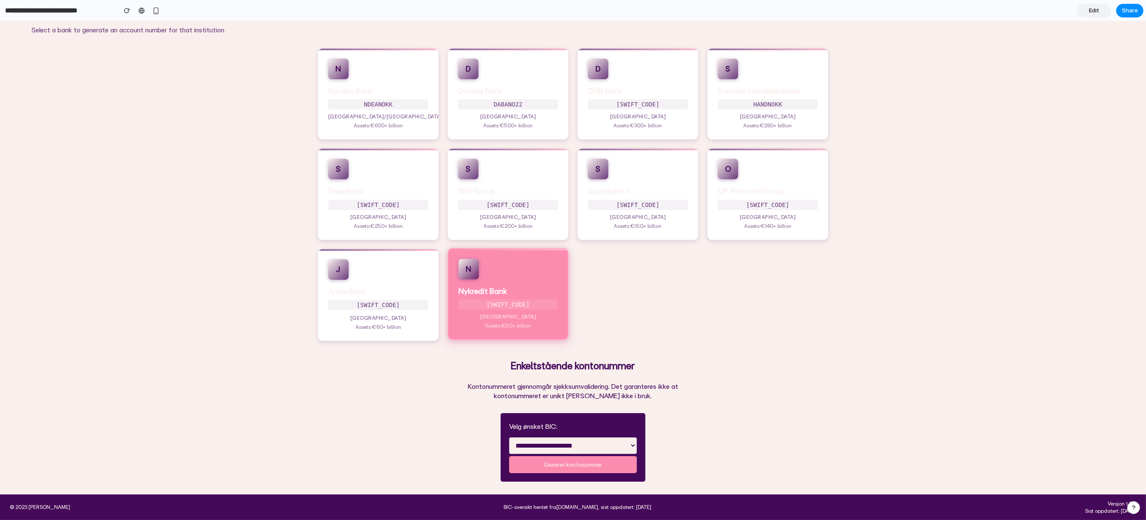
click at [581, 442] on select "**********" at bounding box center [573, 445] width 128 height 17
click at [509, 437] on select "**********" at bounding box center [573, 445] width 128 height 17
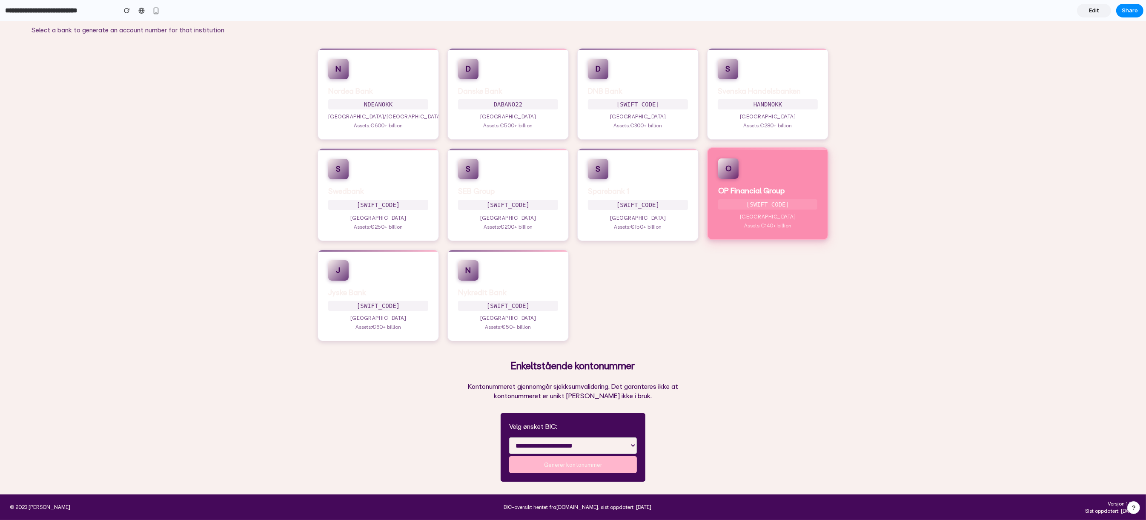
click at [567, 462] on button "Generer kontonummer" at bounding box center [573, 464] width 128 height 17
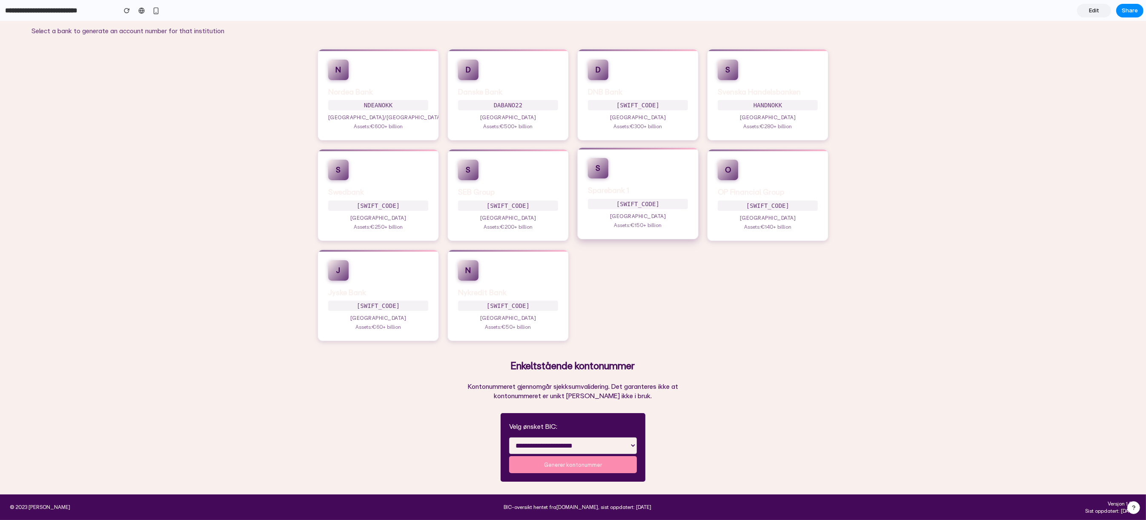
click at [621, 160] on div "S Sparebank 1 [SWIFT_CODE] Norway Assets: €150+ billion" at bounding box center [637, 193] width 121 height 92
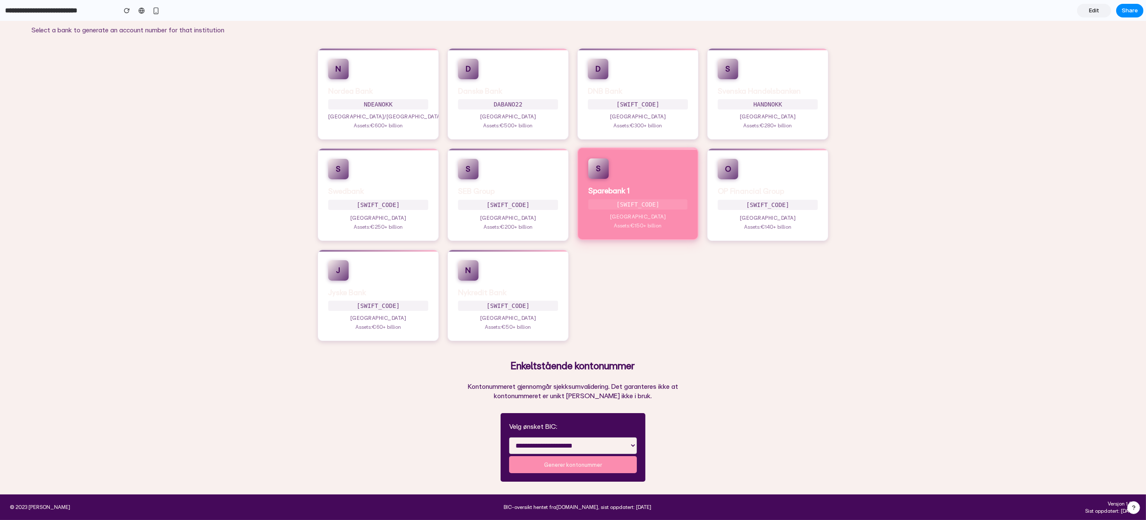
click at [572, 449] on select "**********" at bounding box center [573, 445] width 128 height 17
click at [509, 437] on select "**********" at bounding box center [573, 445] width 128 height 17
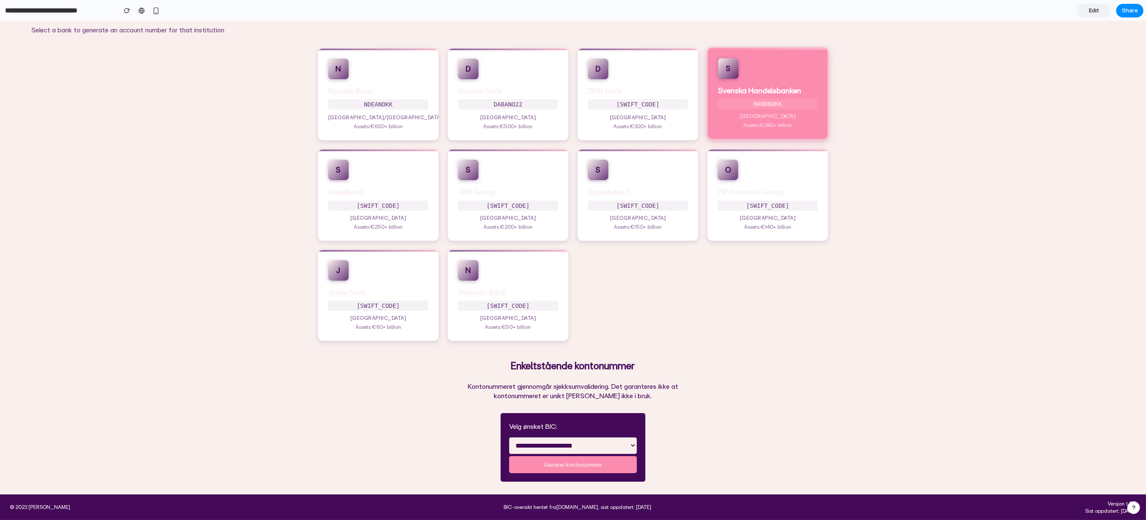
click at [597, 442] on select "**********" at bounding box center [573, 445] width 128 height 17
click at [509, 437] on select "**********" at bounding box center [573, 445] width 128 height 17
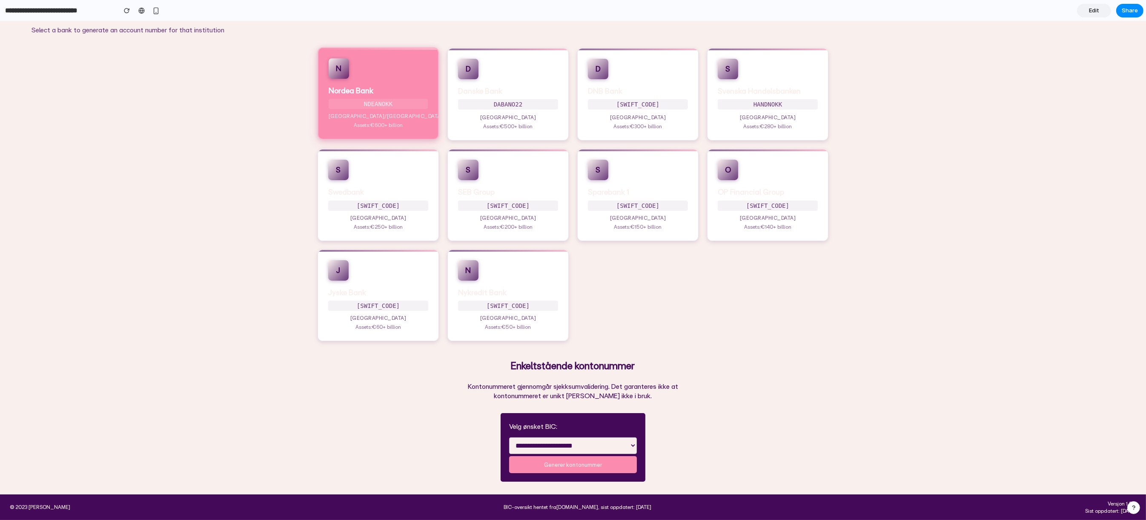
scroll to position [20, 0]
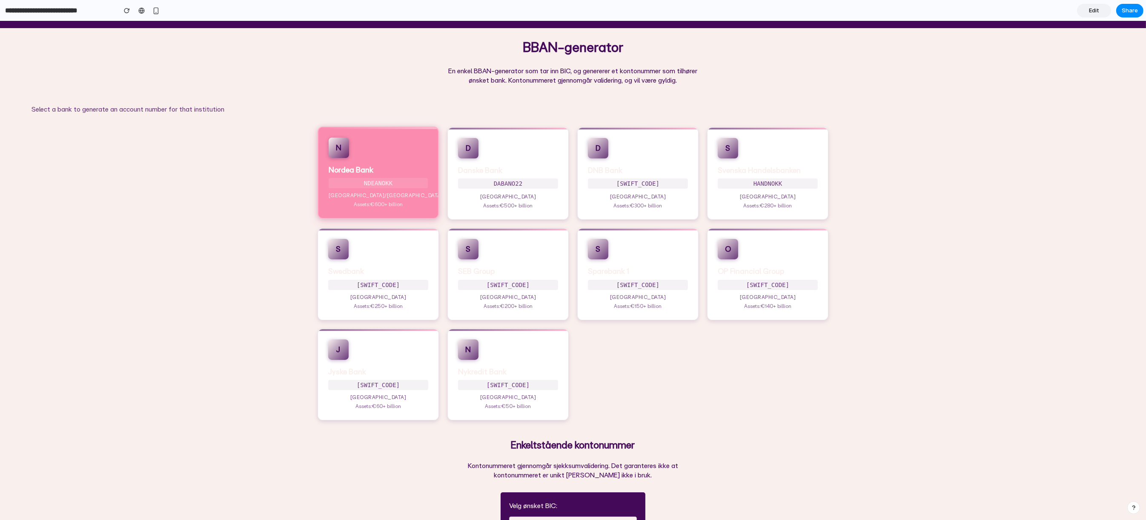
click at [821, 403] on div "N Nordea Bank NDEANOKK [GEOGRAPHIC_DATA]/[GEOGRAPHIC_DATA] Assets: €600+ billio…" at bounding box center [573, 273] width 528 height 293
click at [577, 281] on div "S Sparebank 1 [SWIFT_CODE] Norway Assets: €150+ billion" at bounding box center [637, 272] width 121 height 92
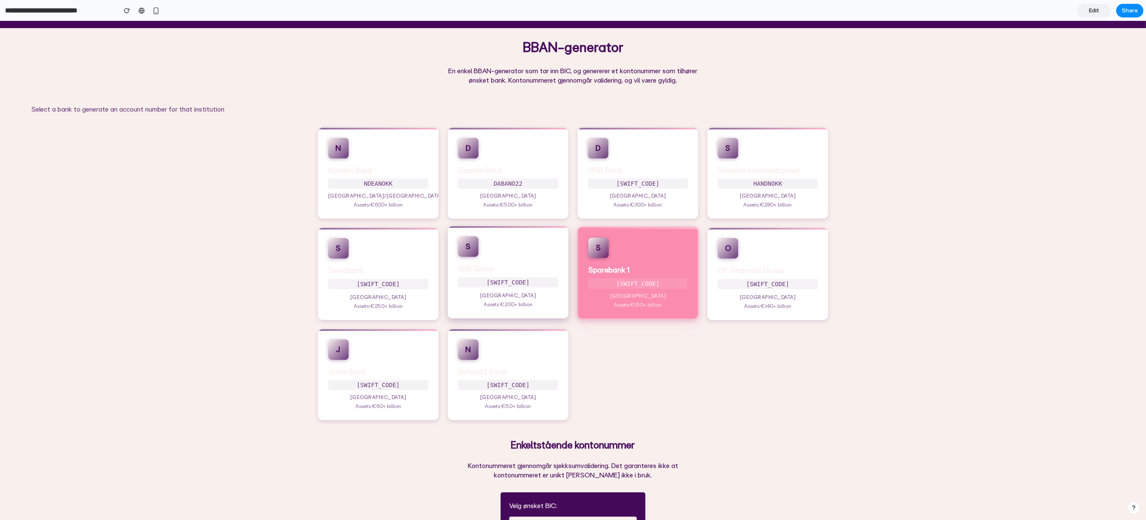
click at [513, 282] on p "[SWIFT_CODE]" at bounding box center [508, 282] width 100 height 10
select select "****"
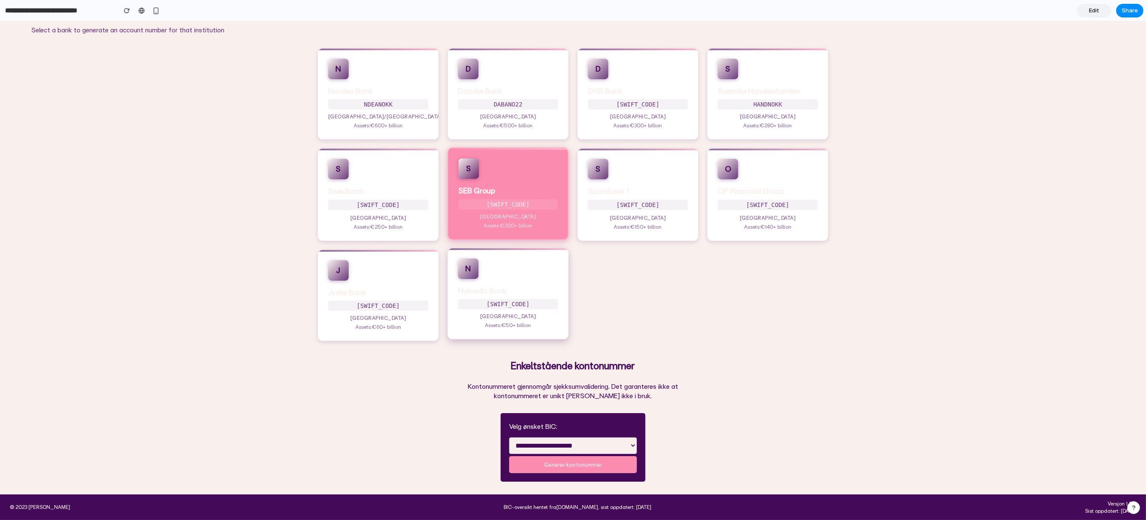
scroll to position [0, 0]
